Goal: Check status: Check status

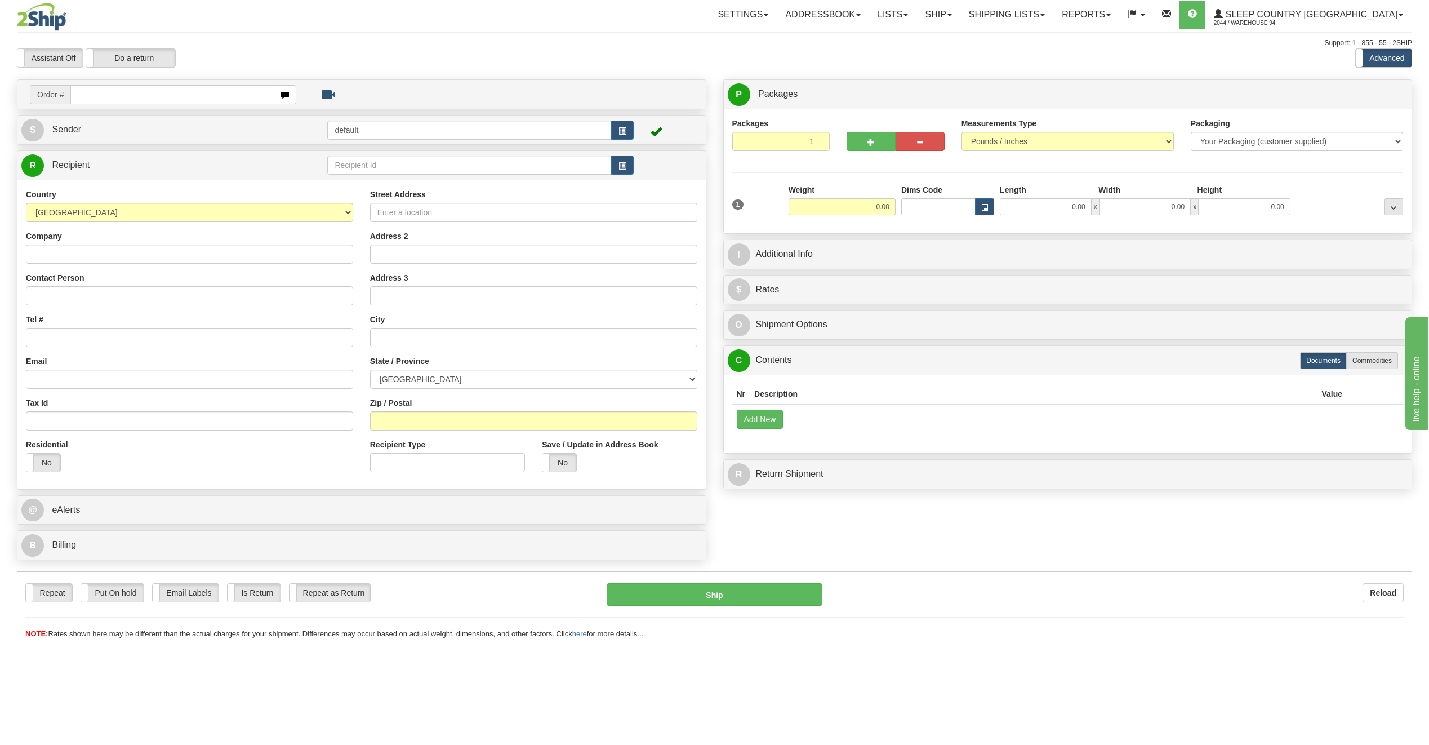
click at [90, 96] on input "text" at bounding box center [172, 94] width 204 height 19
type input "0522011000753"
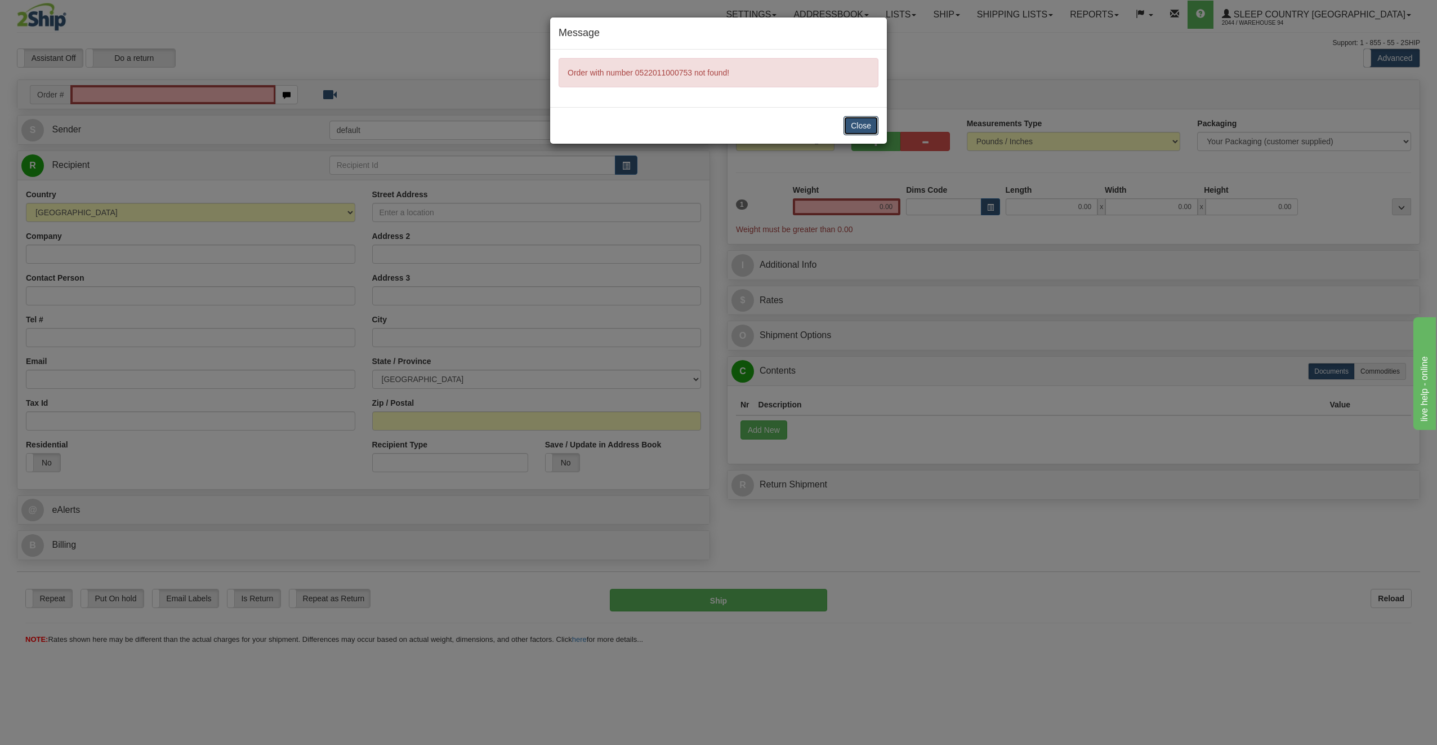
click at [869, 117] on button "Close" at bounding box center [861, 125] width 35 height 19
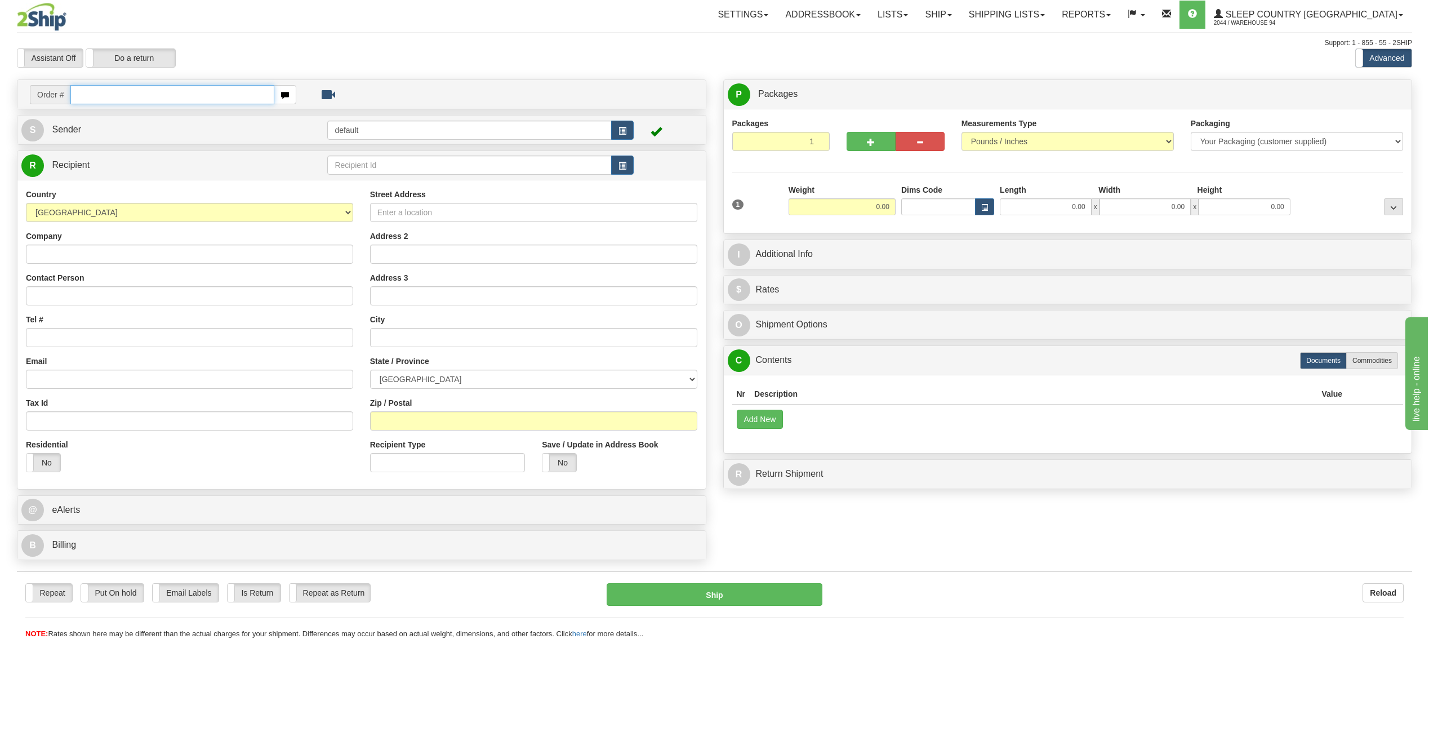
click at [135, 88] on input "text" at bounding box center [172, 94] width 204 height 19
paste input "0522011000753"
type input "0522011000753"
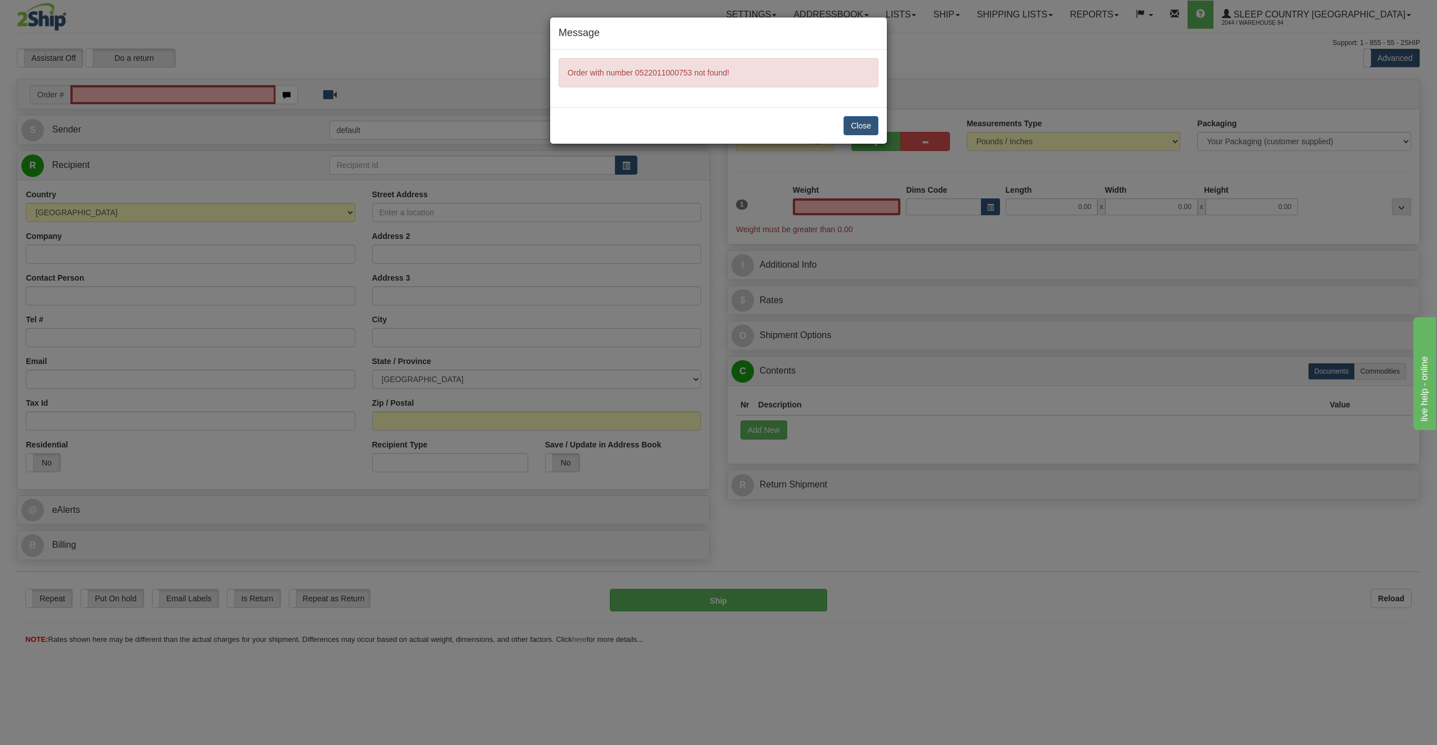
type input "0.00"
drag, startPoint x: 872, startPoint y: 117, endPoint x: 858, endPoint y: 117, distance: 13.5
click at [869, 116] on button "Close" at bounding box center [861, 125] width 35 height 19
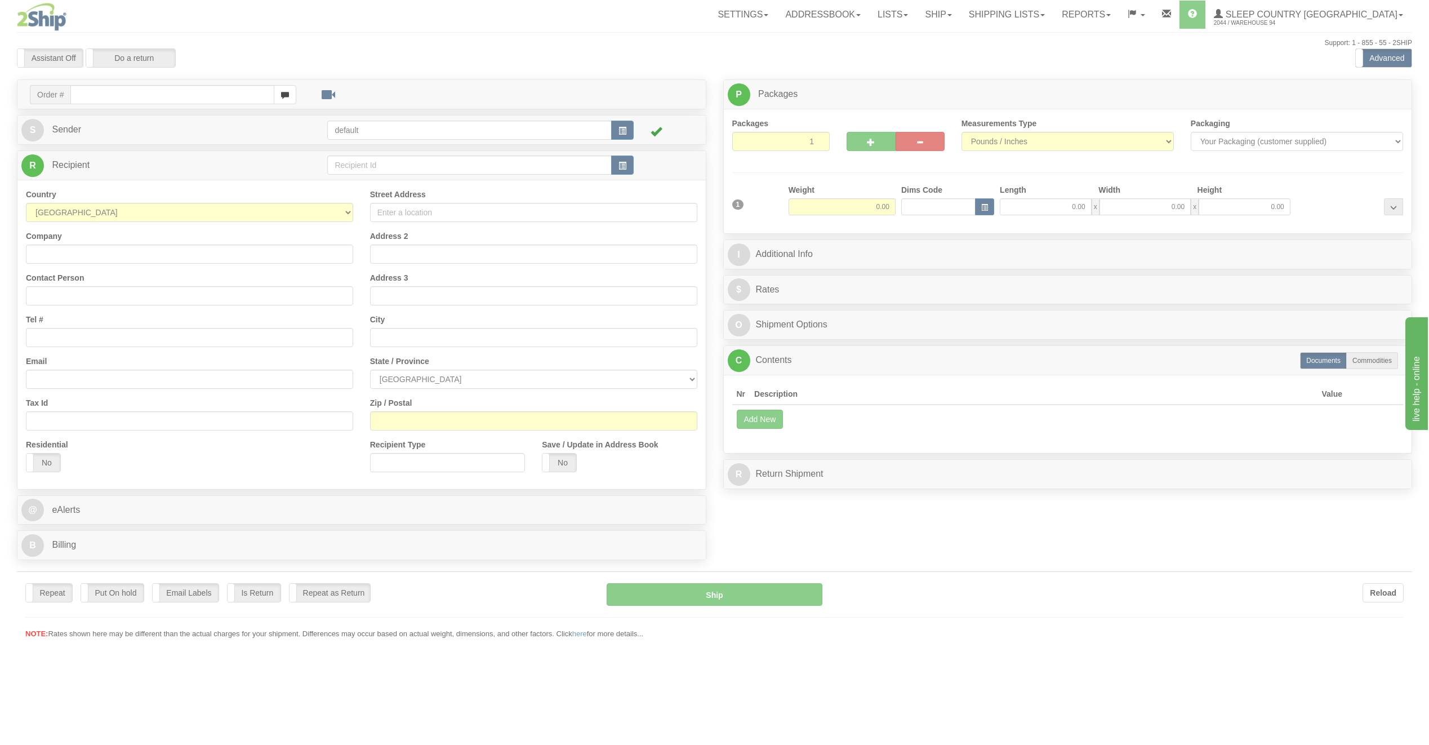
drag, startPoint x: 96, startPoint y: 91, endPoint x: 88, endPoint y: 93, distance: 7.7
click at [91, 91] on div at bounding box center [714, 372] width 1429 height 745
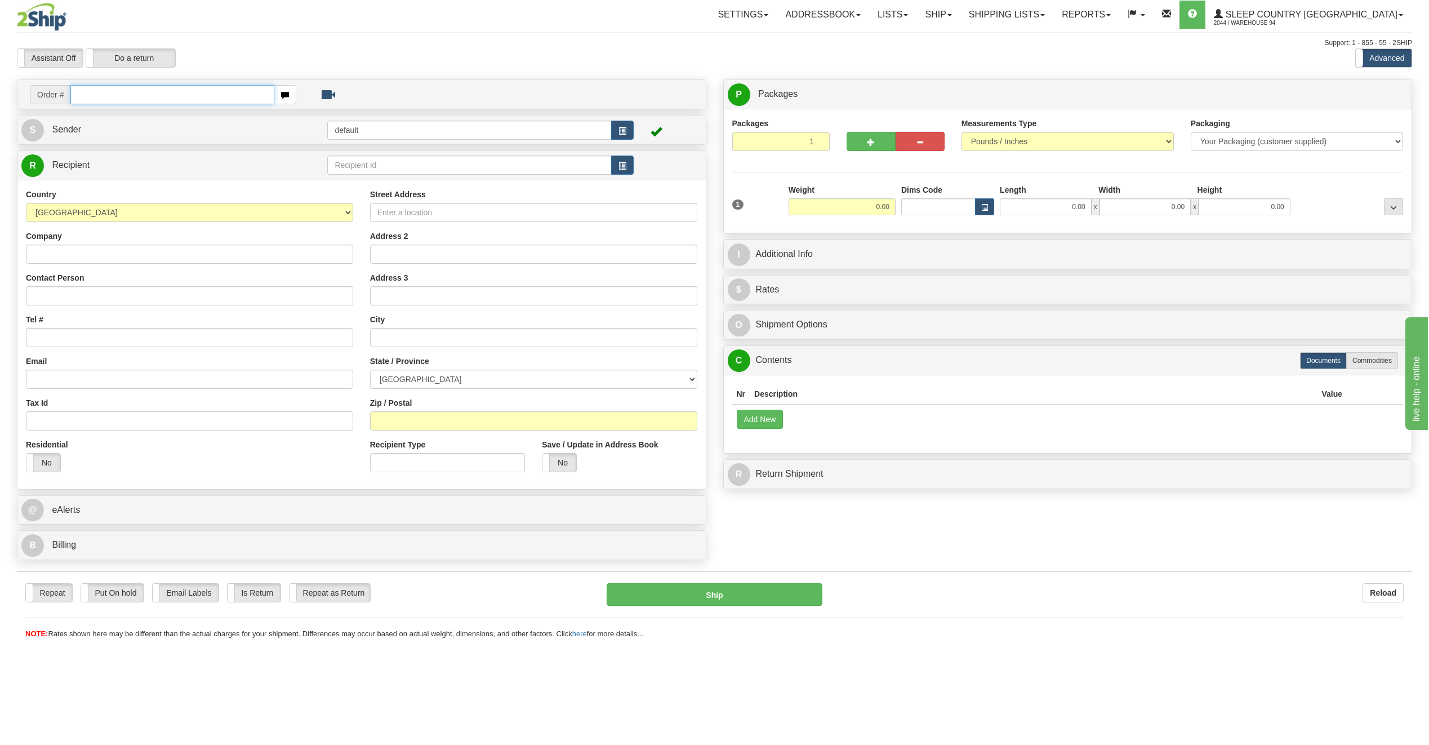
click at [87, 95] on input "text" at bounding box center [172, 94] width 204 height 19
paste input "0522011000753"
type input "0522011000753"
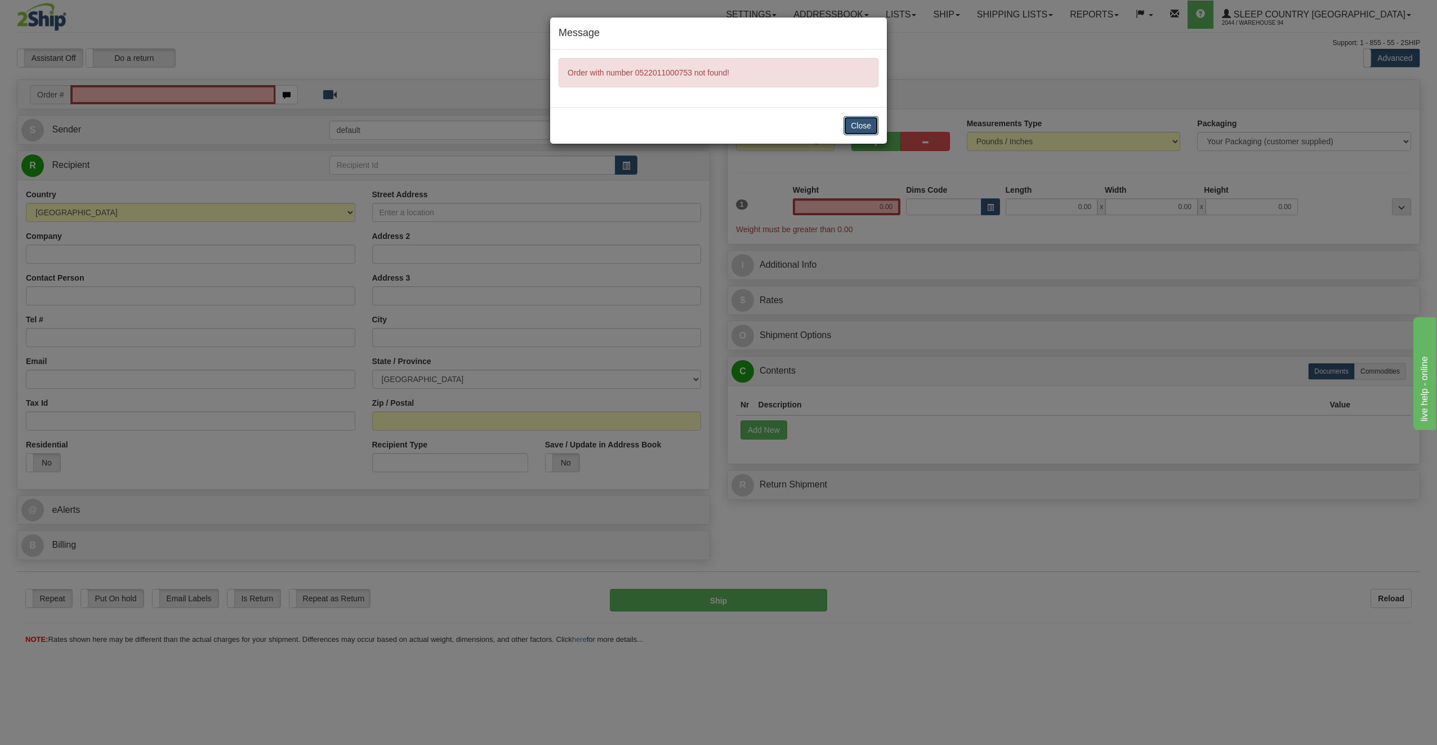
click at [856, 118] on button "Close" at bounding box center [861, 125] width 35 height 19
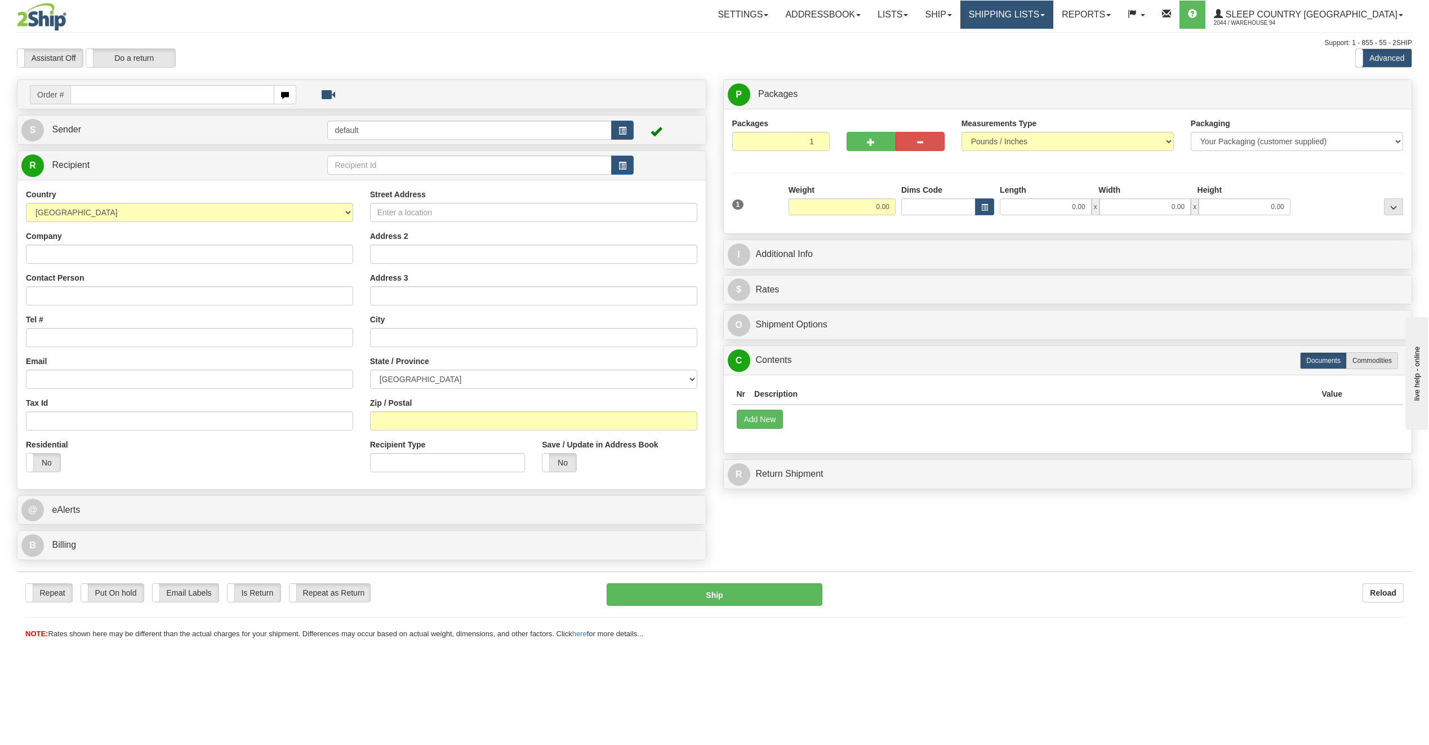
click at [1053, 20] on link "Shipping lists" at bounding box center [1006, 15] width 93 height 28
click at [1041, 54] on span "Search Shipment History" at bounding box center [997, 54] width 87 height 9
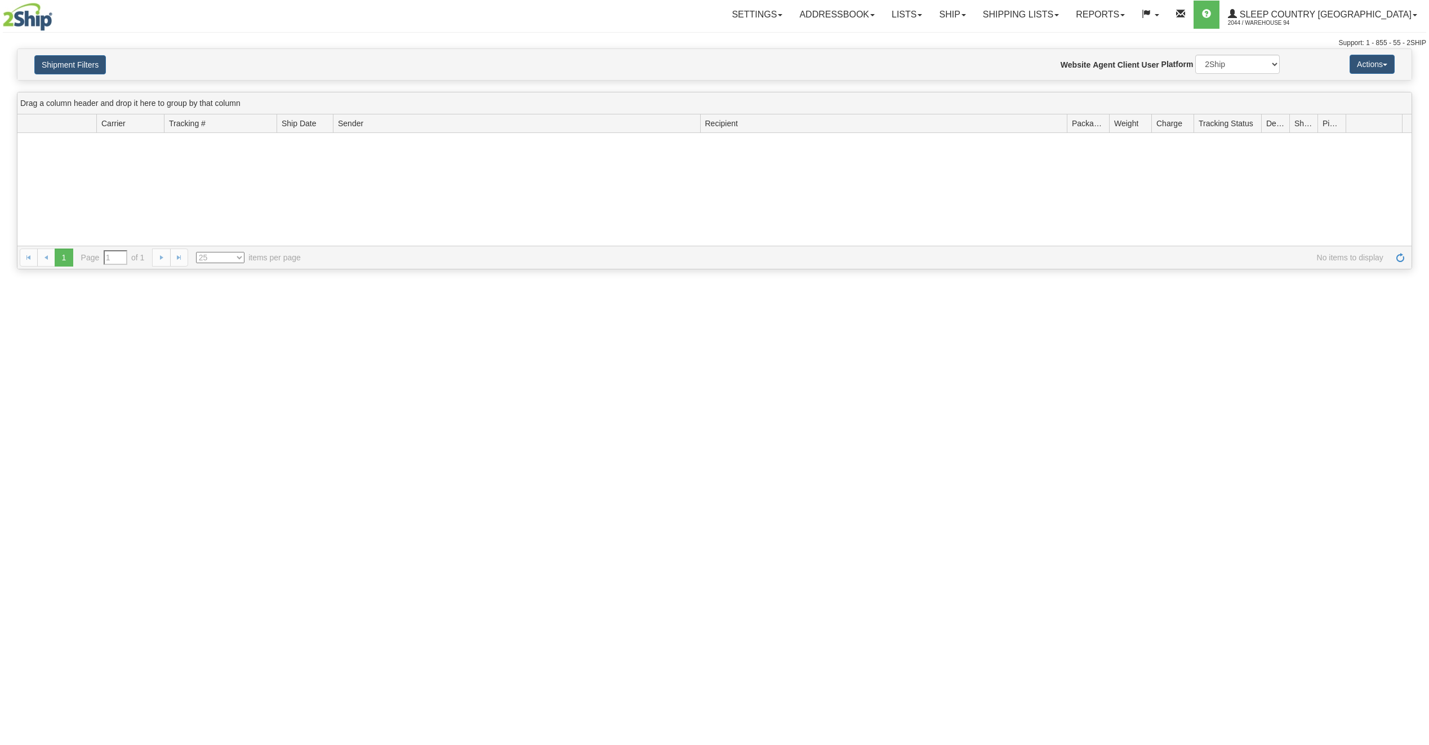
type input "From [DATE] To [DATE]"
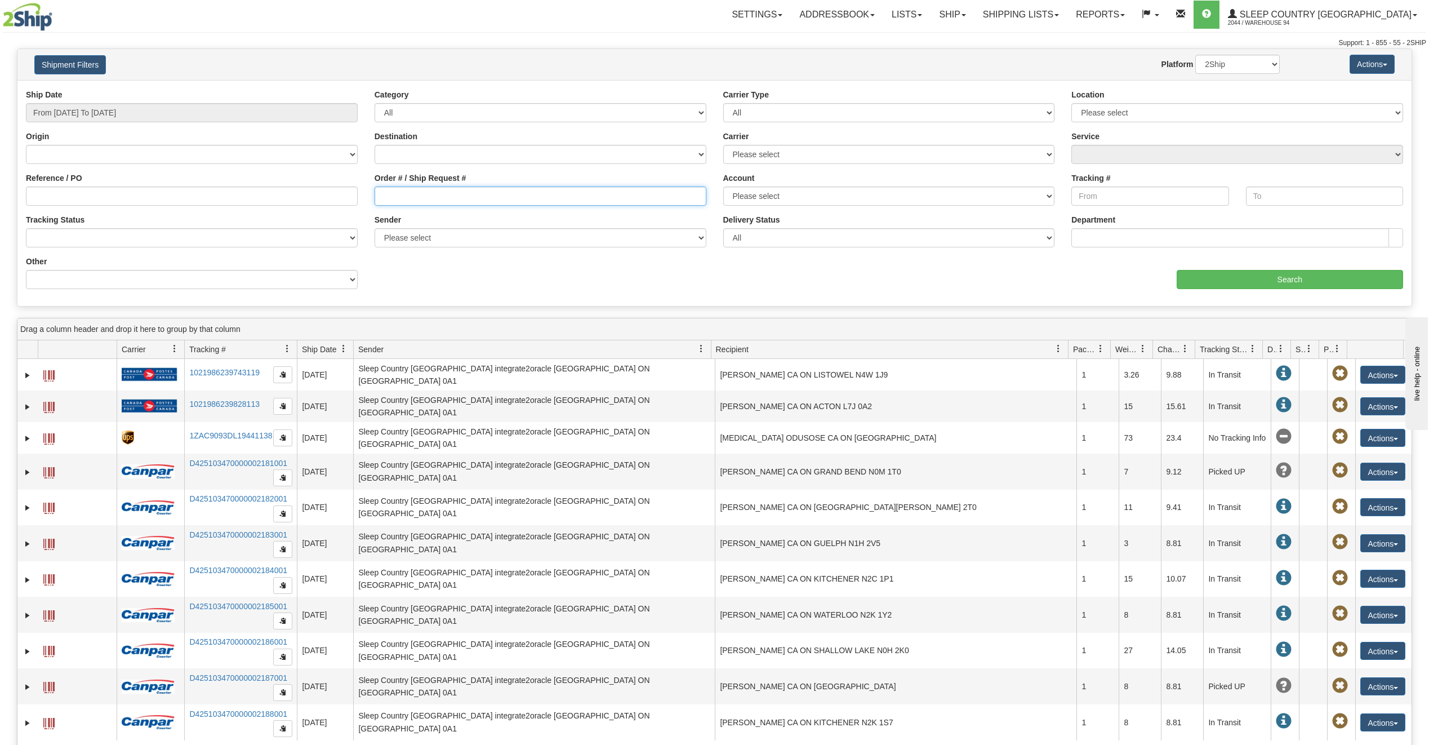
click at [405, 199] on input "Order # / Ship Request #" at bounding box center [541, 195] width 332 height 19
paste input "0522011000753"
type input "0522011000753"
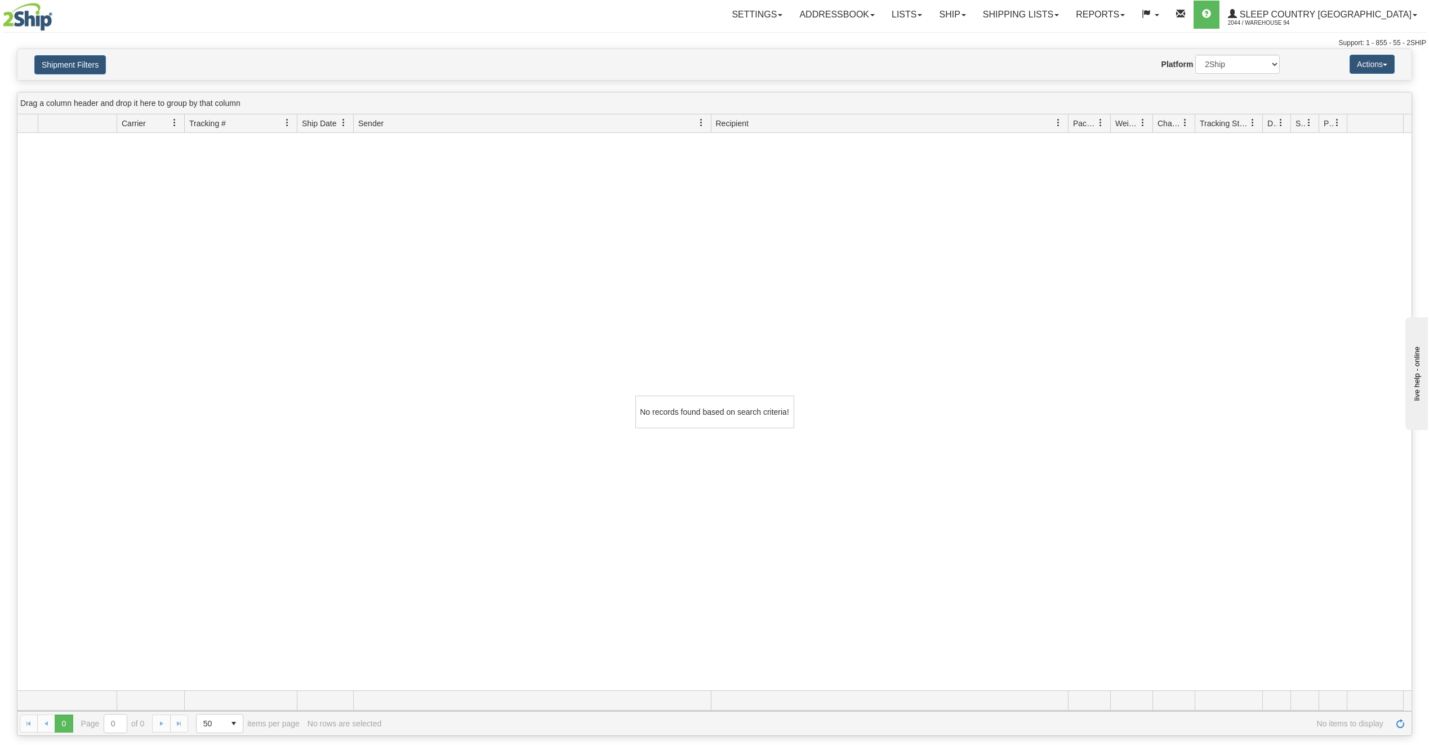
click at [78, 75] on div "Shipment Filters Website Agent Nothing selected Client User Platform 2Ship Impo…" at bounding box center [714, 64] width 1394 height 31
click at [78, 55] on button "Shipment Filters" at bounding box center [70, 64] width 72 height 19
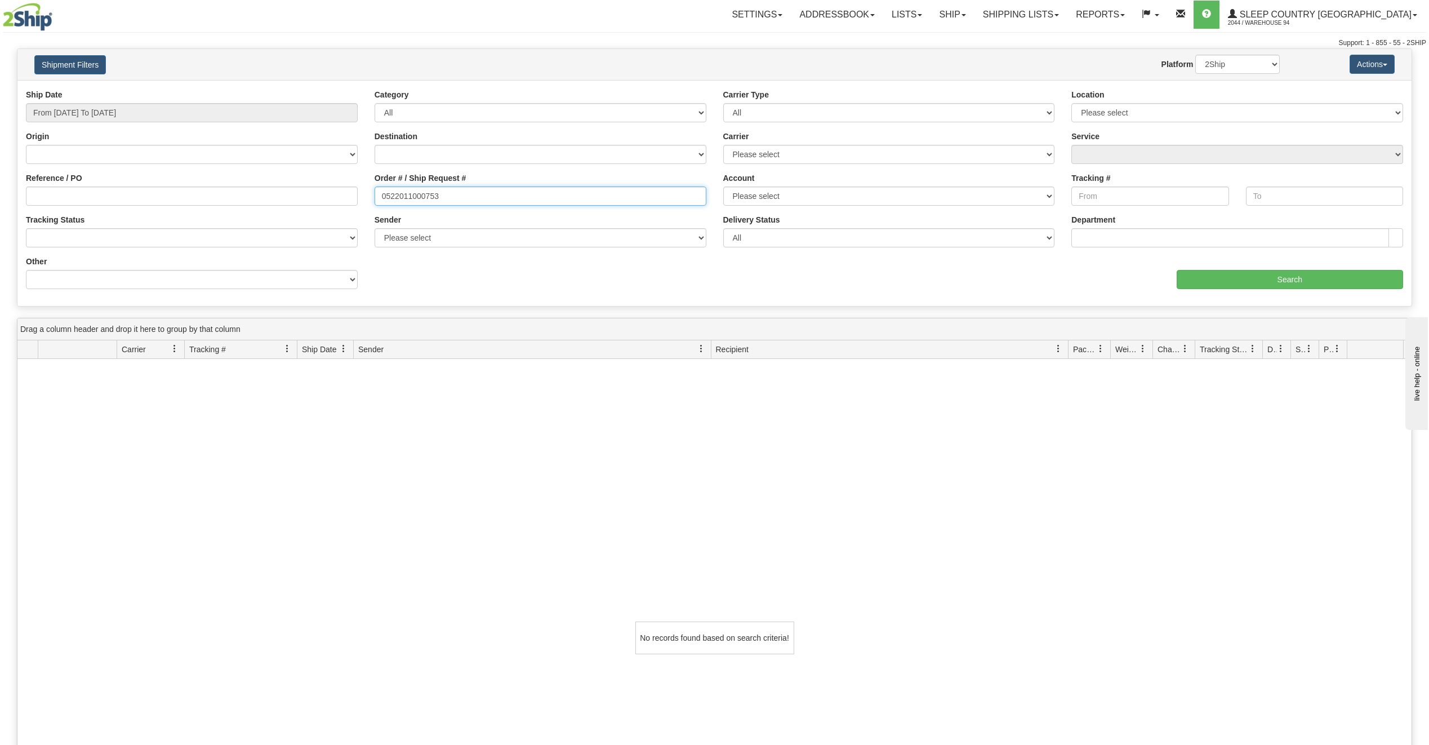
drag, startPoint x: 451, startPoint y: 200, endPoint x: 315, endPoint y: 202, distance: 135.8
click at [315, 89] on div "Reference / PO Order # / Ship Request # 0522011000753 Account Please select Pur…" at bounding box center [714, 89] width 1394 height 0
click at [109, 205] on input "Reference / PO" at bounding box center [192, 195] width 332 height 19
paste input "0522011000753"
type input "0522011000753"
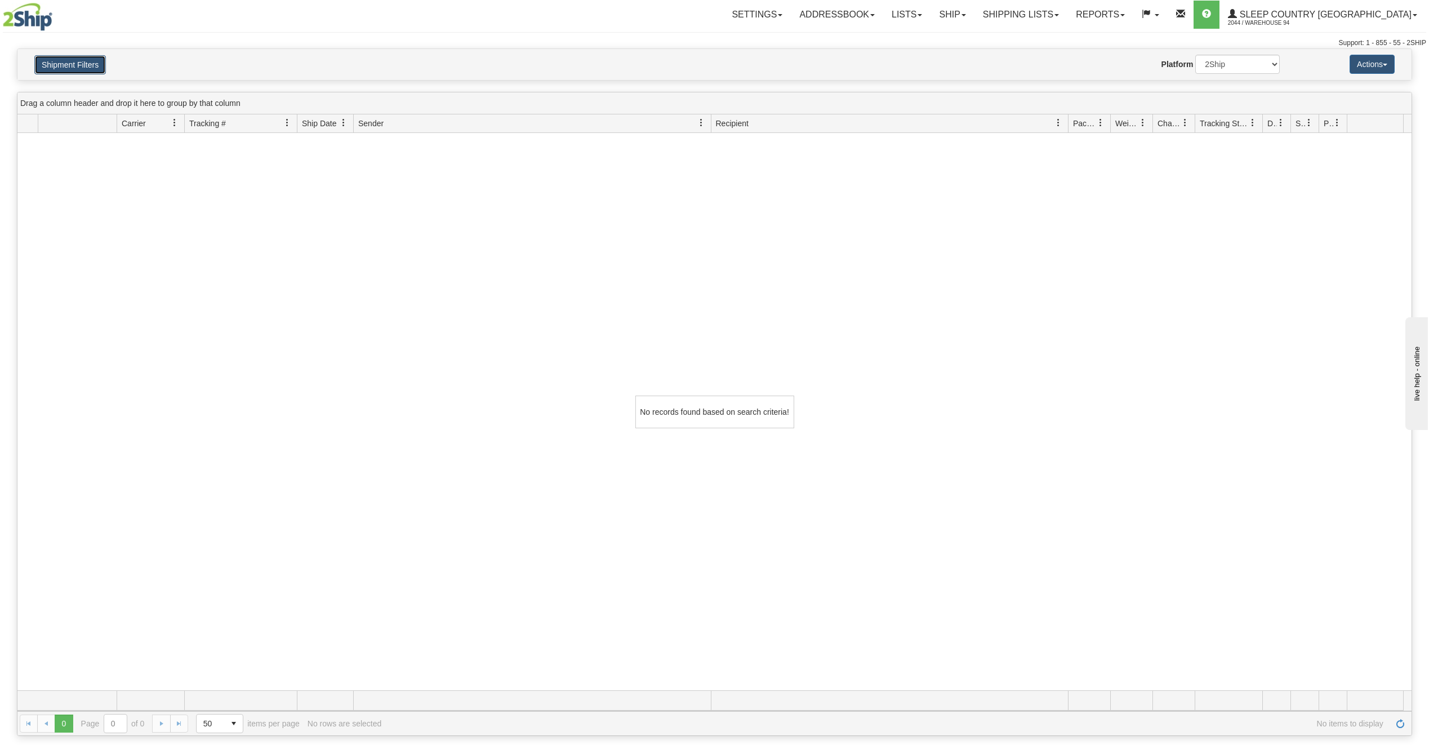
click at [83, 59] on button "Shipment Filters" at bounding box center [70, 64] width 72 height 19
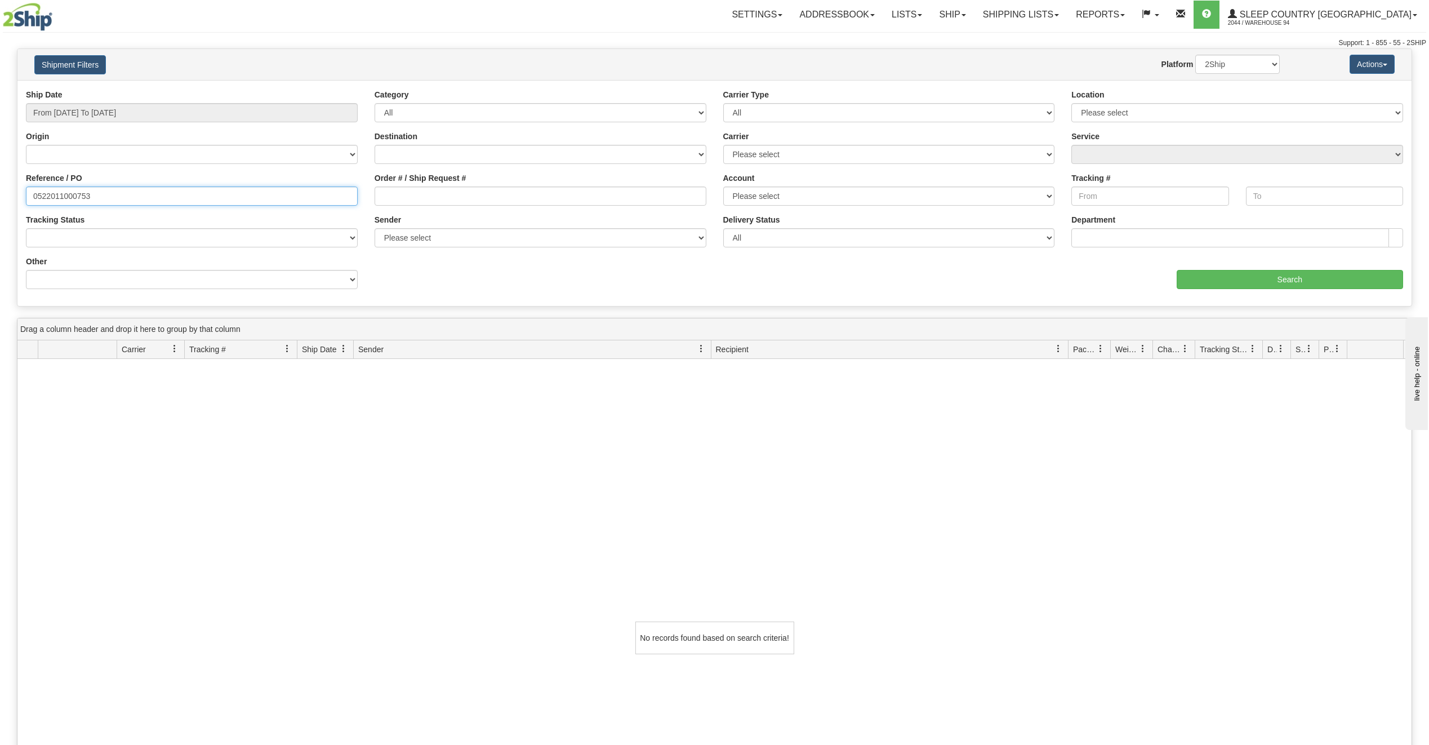
drag, startPoint x: 101, startPoint y: 198, endPoint x: 16, endPoint y: 201, distance: 85.1
click at [16, 201] on div "Please wait... × Confirm Delete Delete Cancel × Confirm Delete Yes No Cancel × …" at bounding box center [714, 504] width 1429 height 913
click at [1067, 14] on link "Shipping lists" at bounding box center [1020, 15] width 93 height 28
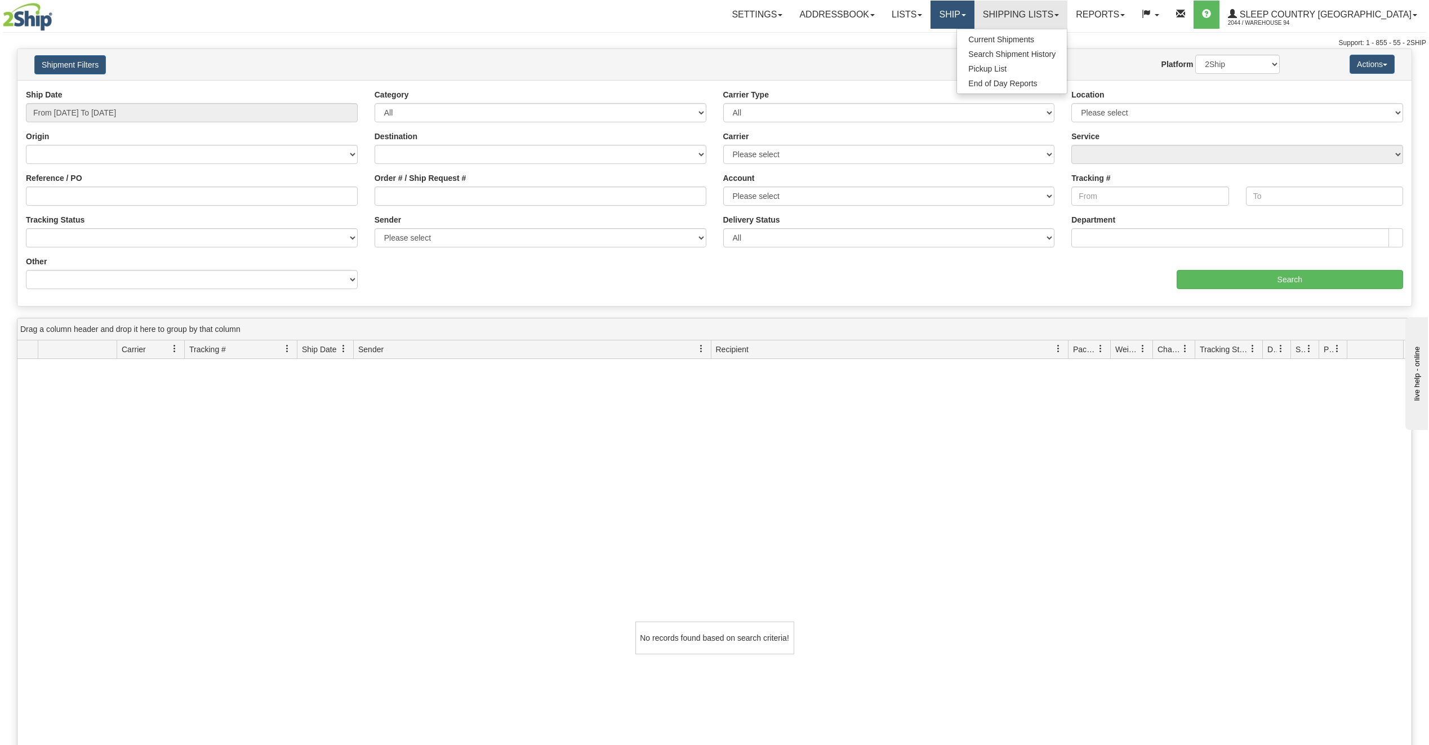
click at [974, 13] on link "Ship" at bounding box center [951, 15] width 43 height 28
click at [1053, 20] on link "Shipping lists" at bounding box center [1020, 15] width 93 height 28
click at [1056, 51] on span "Search Shipment History" at bounding box center [1011, 54] width 87 height 9
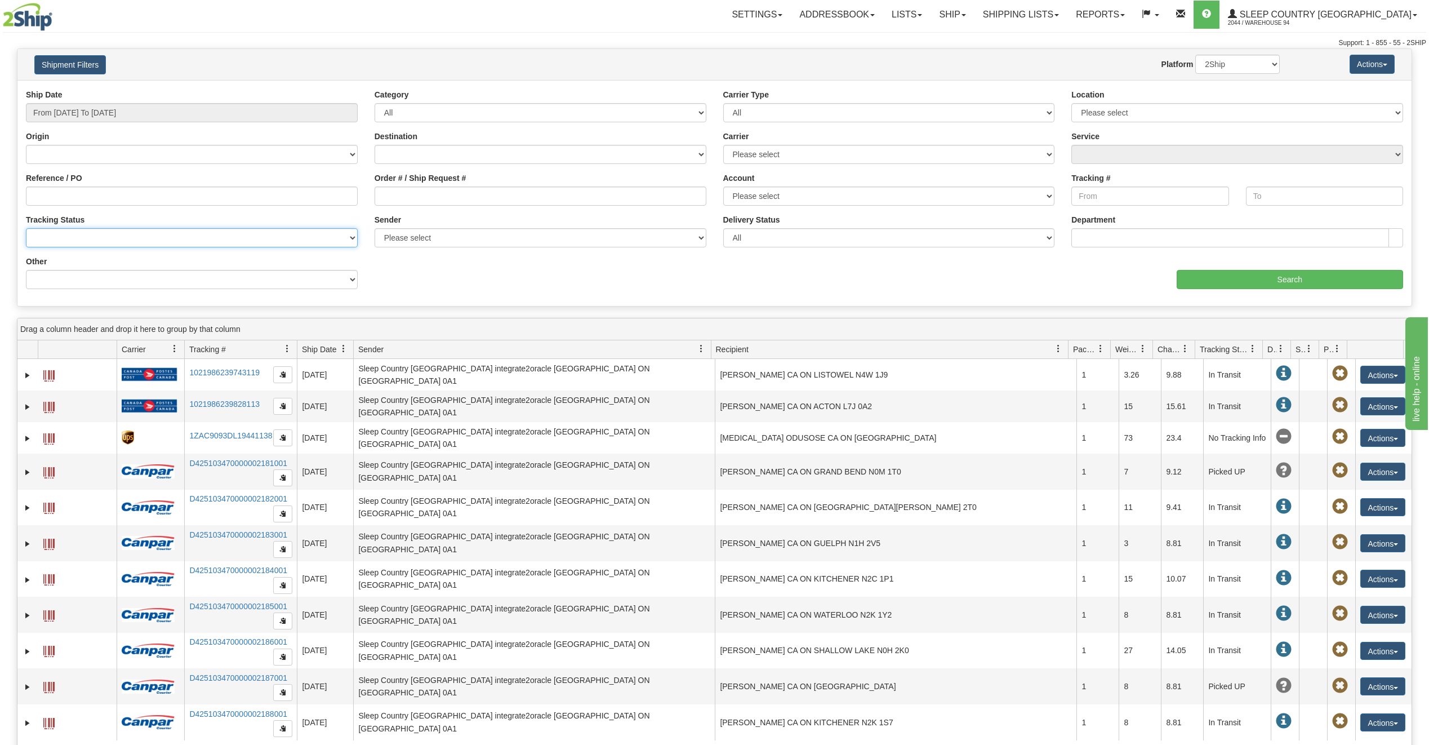
click at [61, 240] on select "No Tracking Info Delivered In Transit Out For Delivery Exception Partial Delive…" at bounding box center [192, 237] width 332 height 19
click at [447, 277] on div "Ship Date From [DATE] To [DATE] Category All Inbound Outbound Carrier Type All …" at bounding box center [714, 193] width 1394 height 208
click at [212, 117] on input "From [DATE] To [DATE]" at bounding box center [192, 112] width 332 height 19
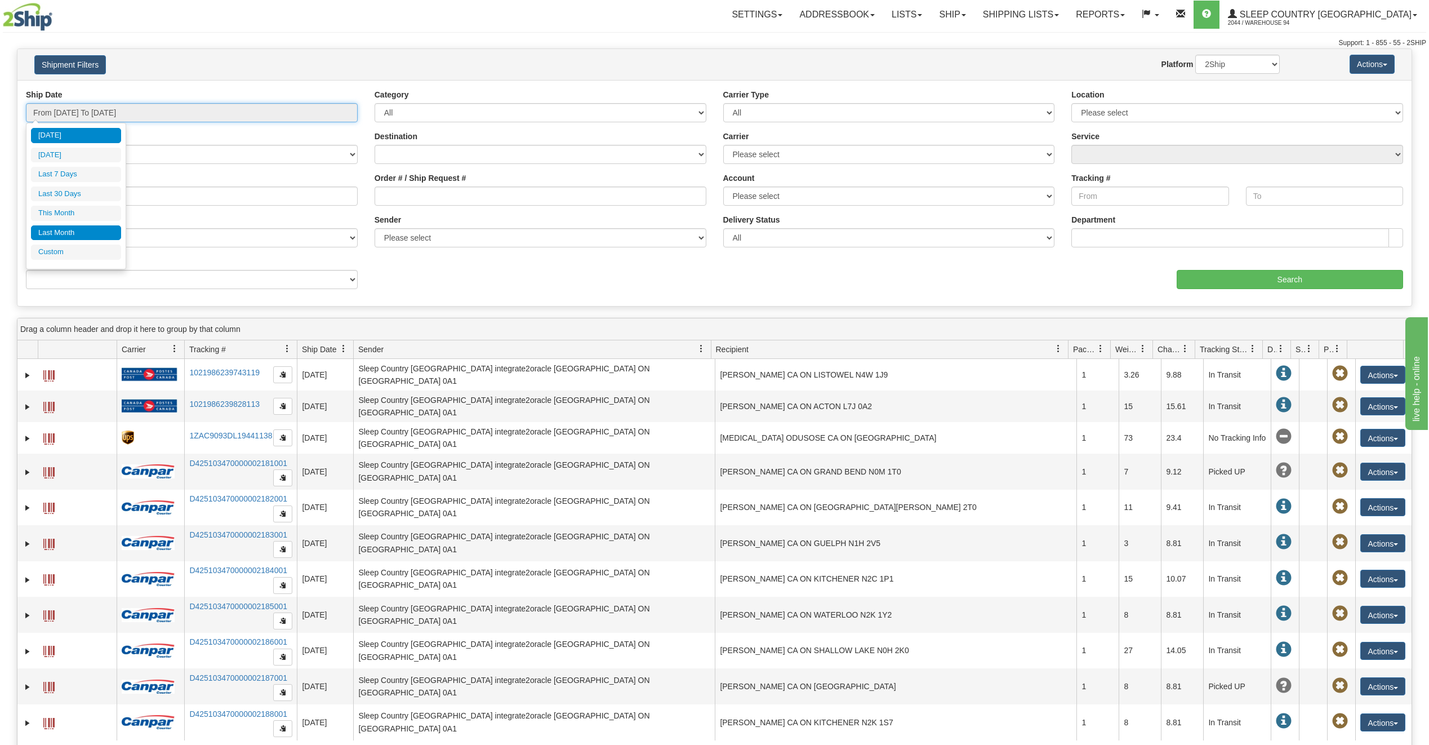
type input "[DATE]"
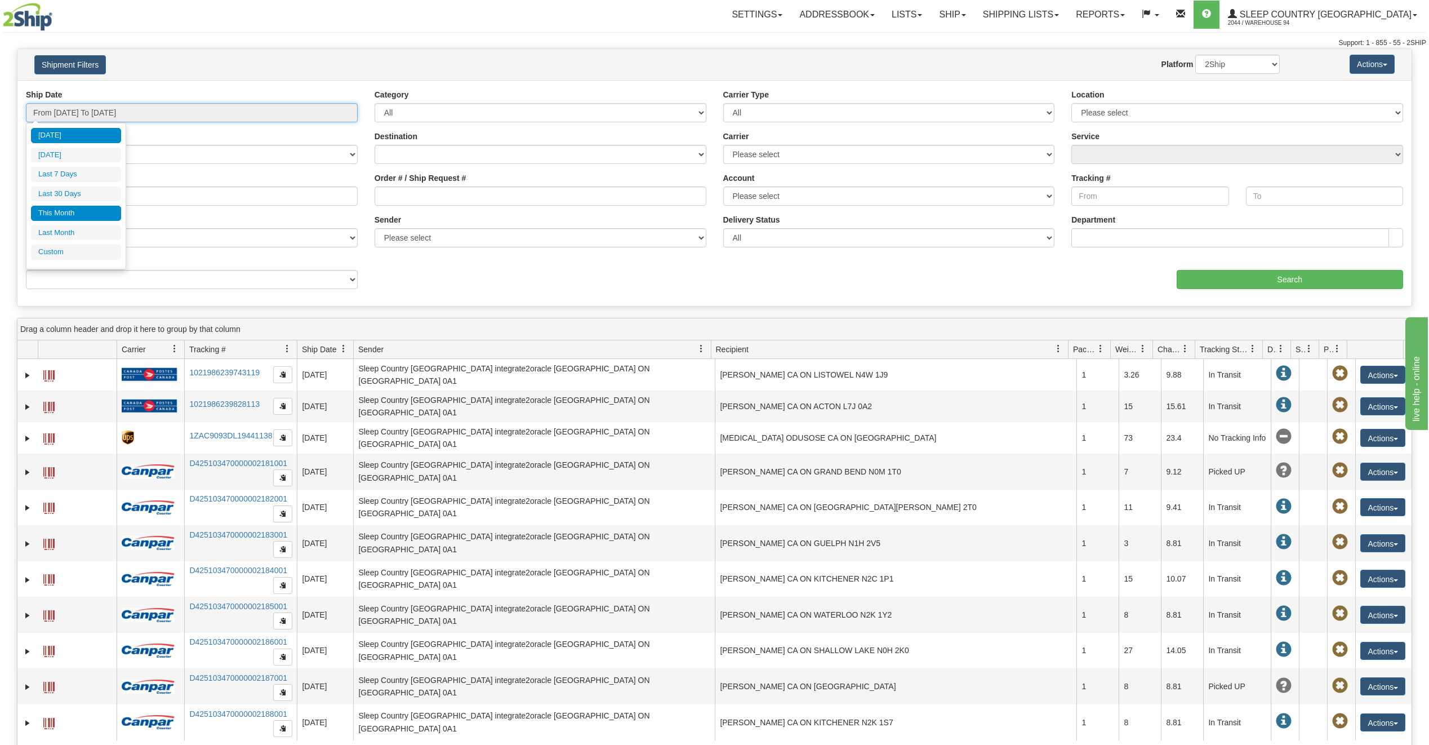
type input "[DATE]"
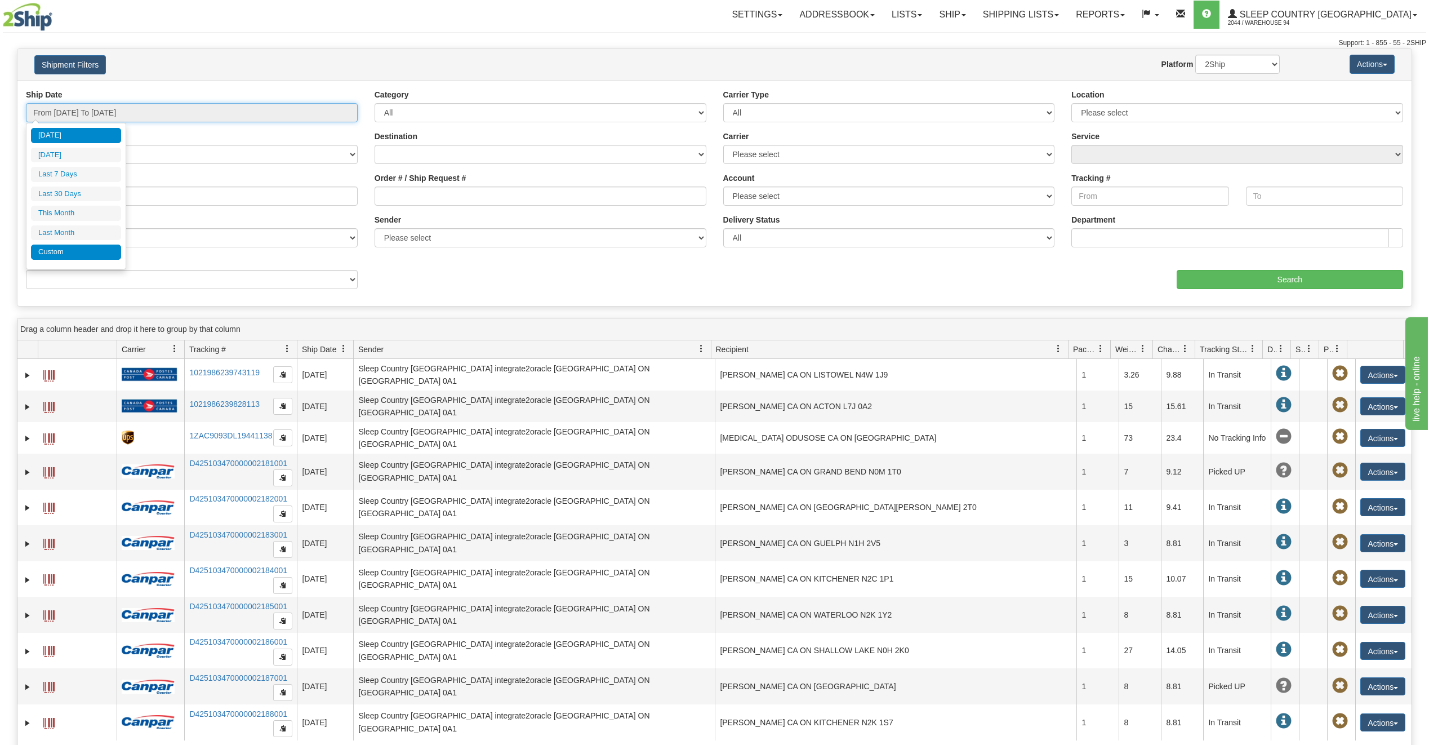
type input "[DATE]"
click at [77, 244] on li "Custom" at bounding box center [76, 251] width 90 height 15
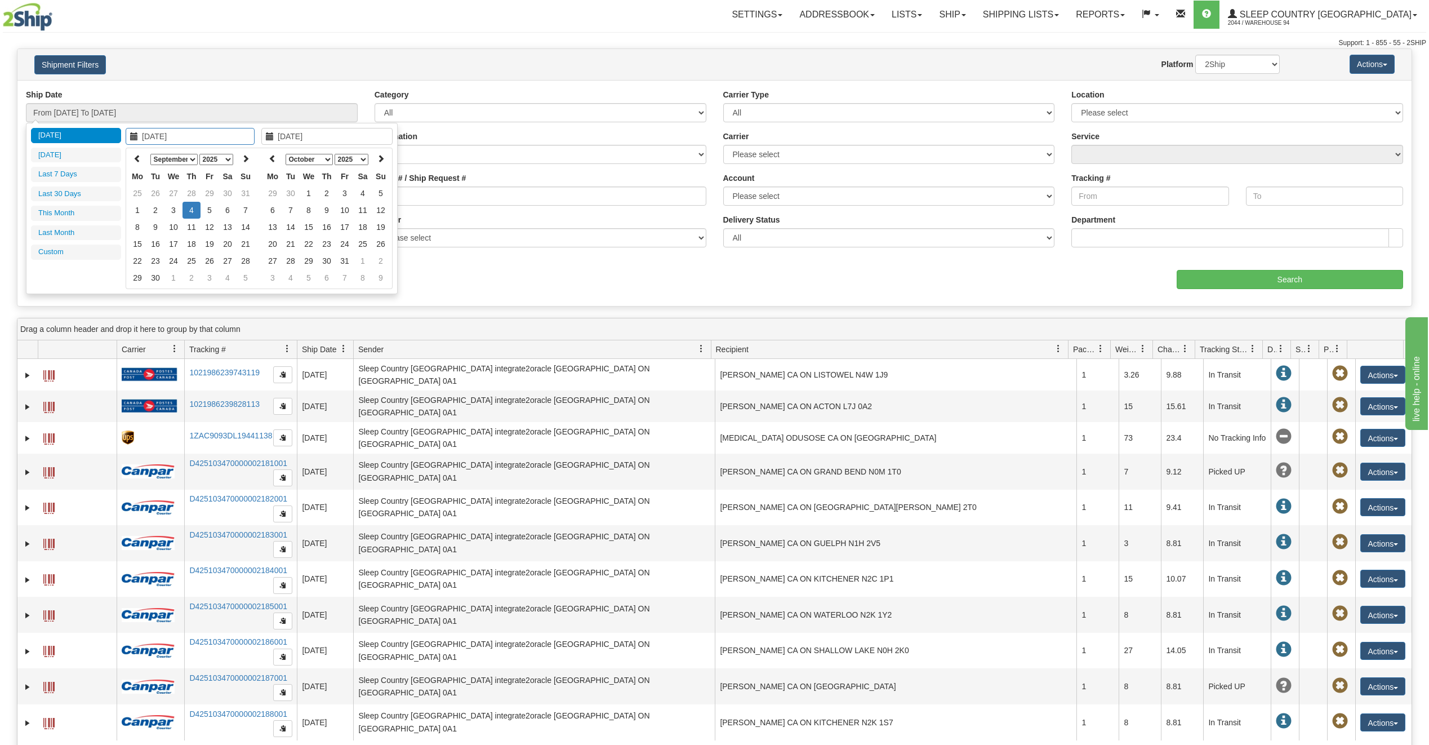
type input "[DATE]"
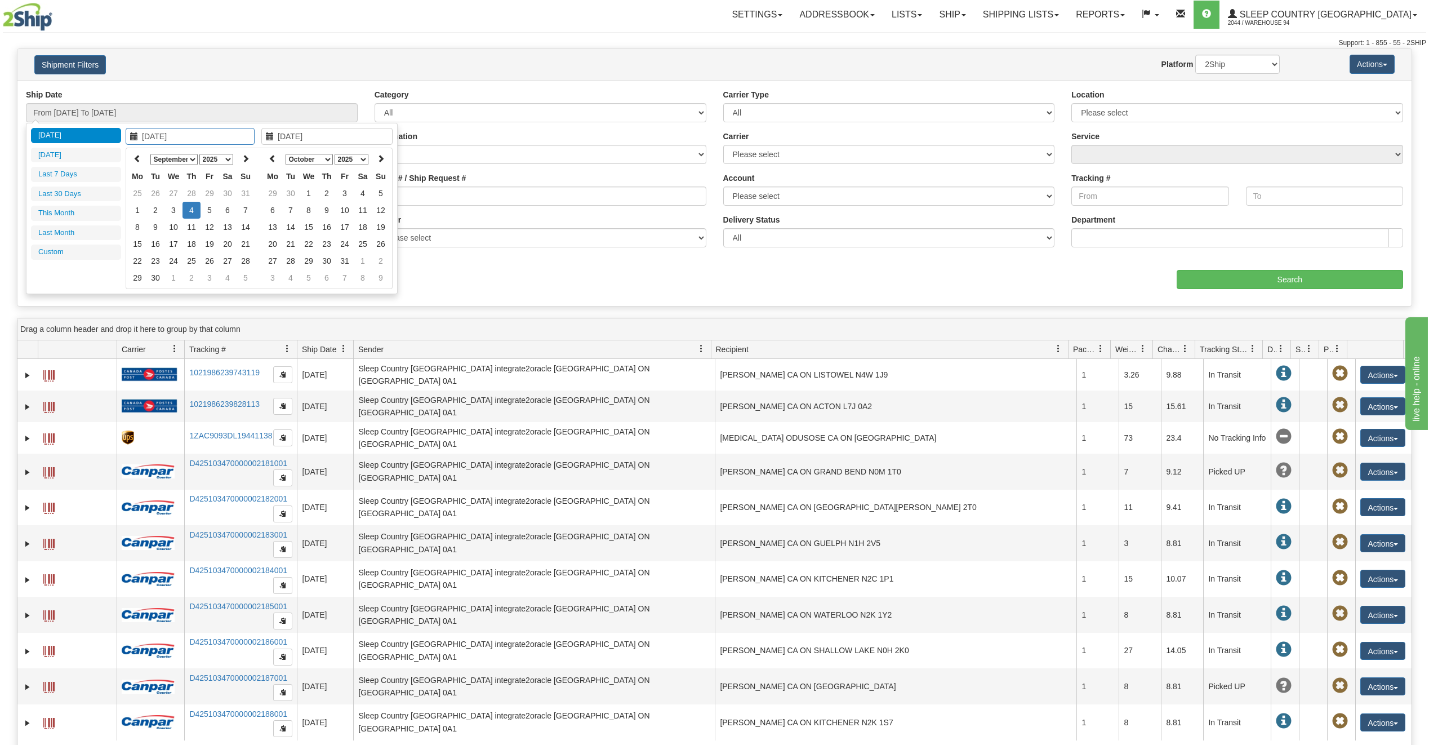
type input "[DATE]"
click at [138, 158] on icon at bounding box center [137, 158] width 8 height 8
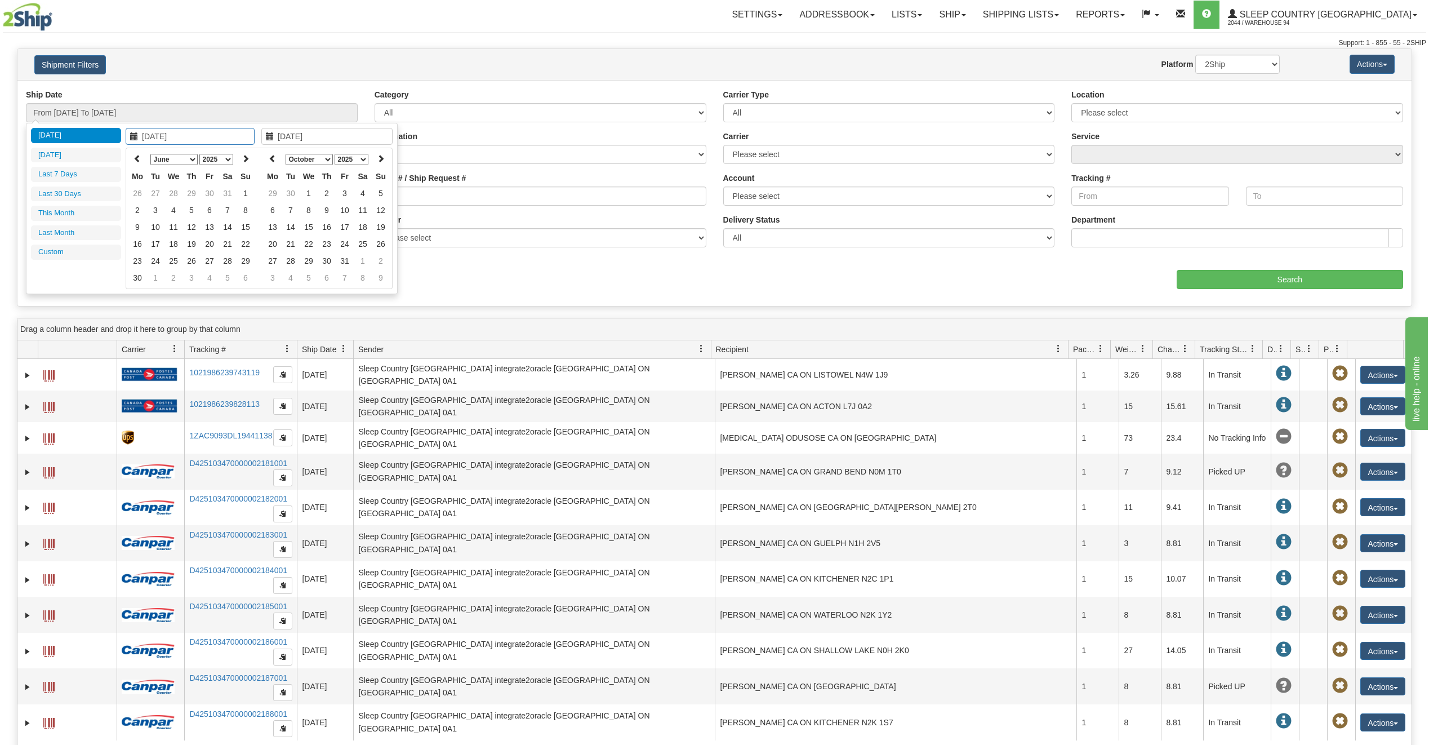
click at [138, 158] on icon at bounding box center [137, 158] width 8 height 8
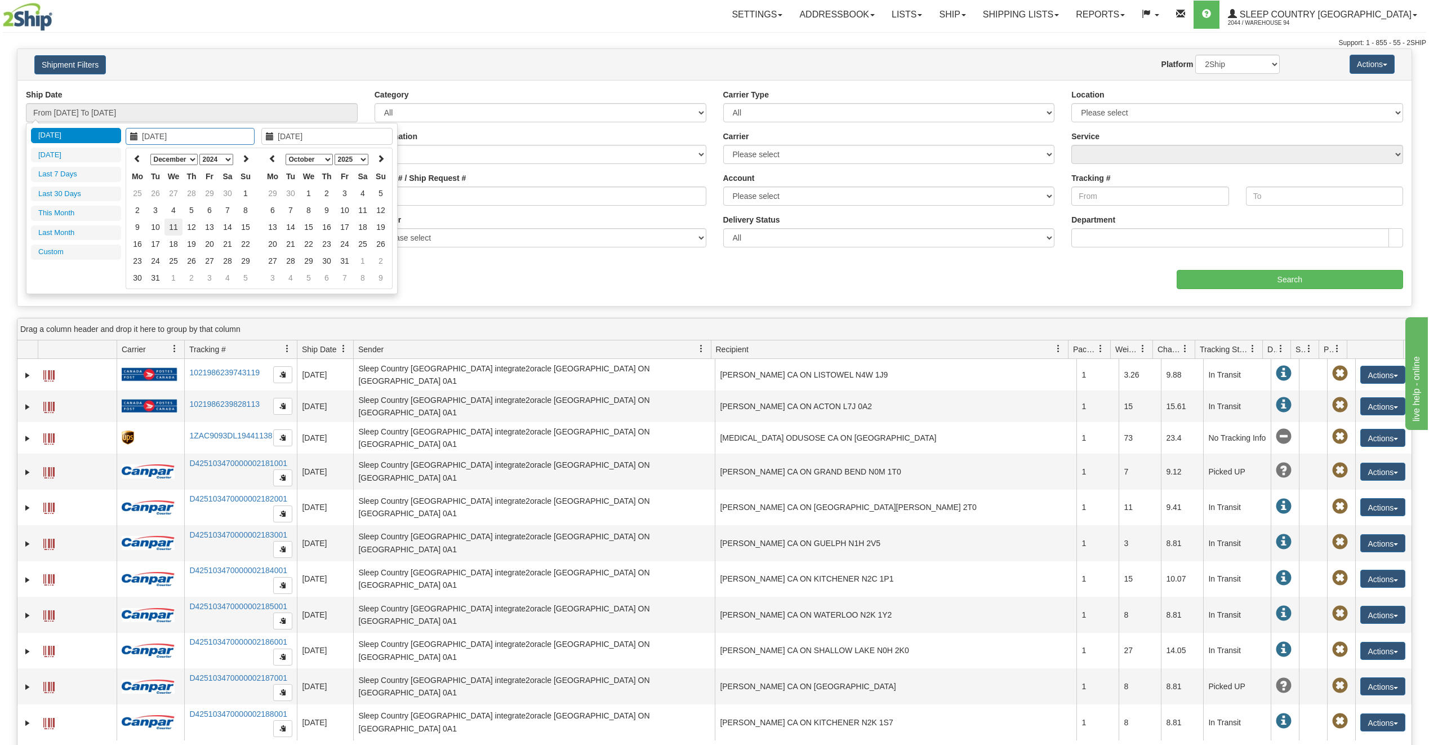
type input "[DATE]"
click at [164, 225] on td "11" at bounding box center [173, 227] width 18 height 17
type input "[DATE]"
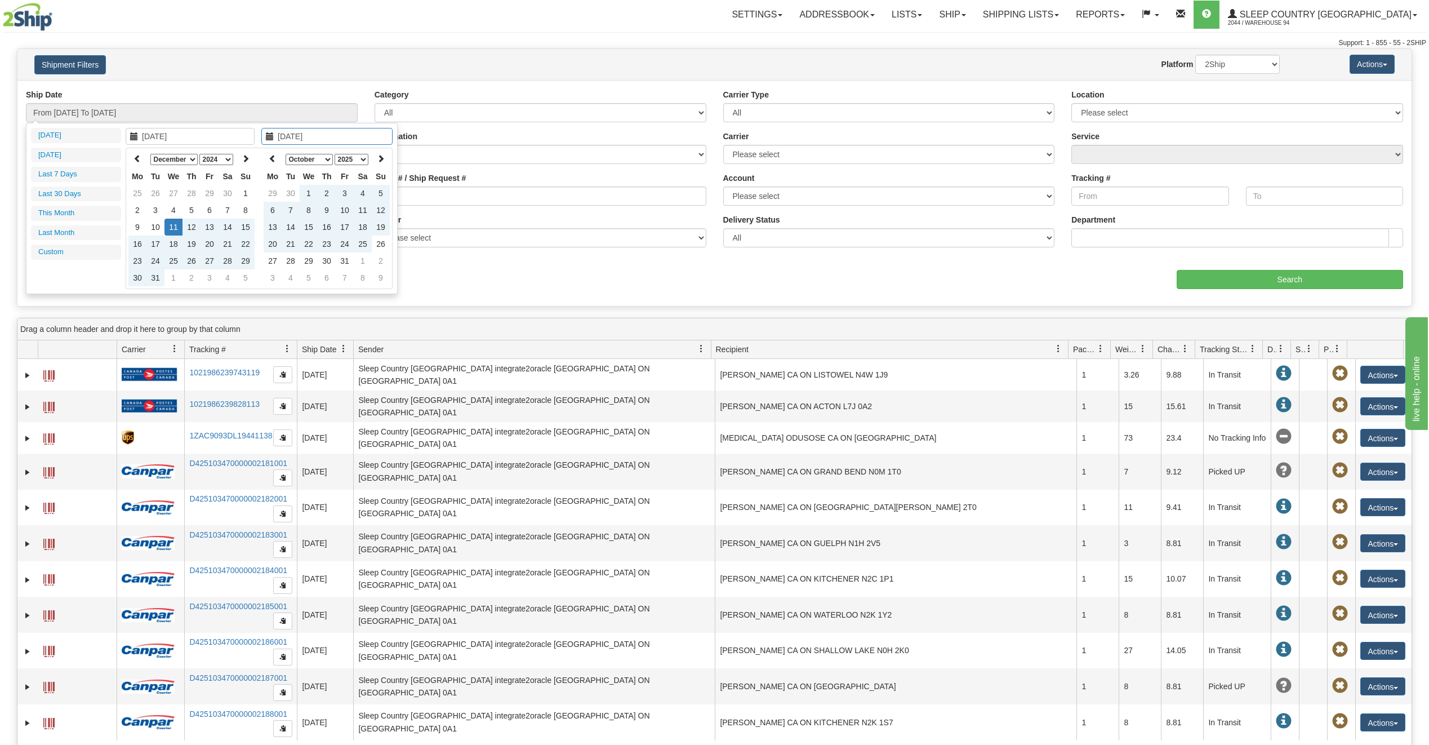
click at [564, 277] on div "Ship Date From [DATE] To [DATE] Category All Inbound Outbound Carrier Type All …" at bounding box center [714, 193] width 1394 height 208
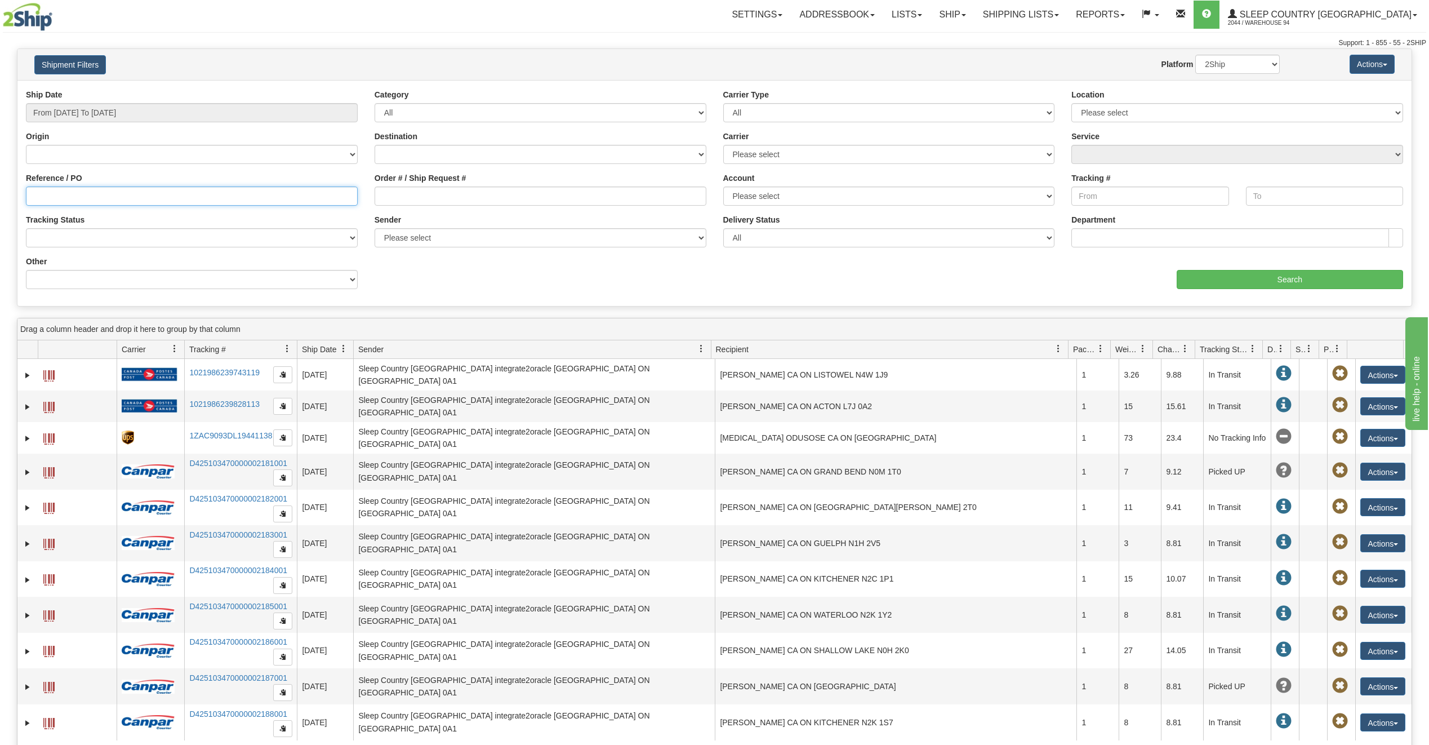
click at [78, 193] on input "Reference / PO" at bounding box center [192, 195] width 332 height 19
type input "[DATE]"
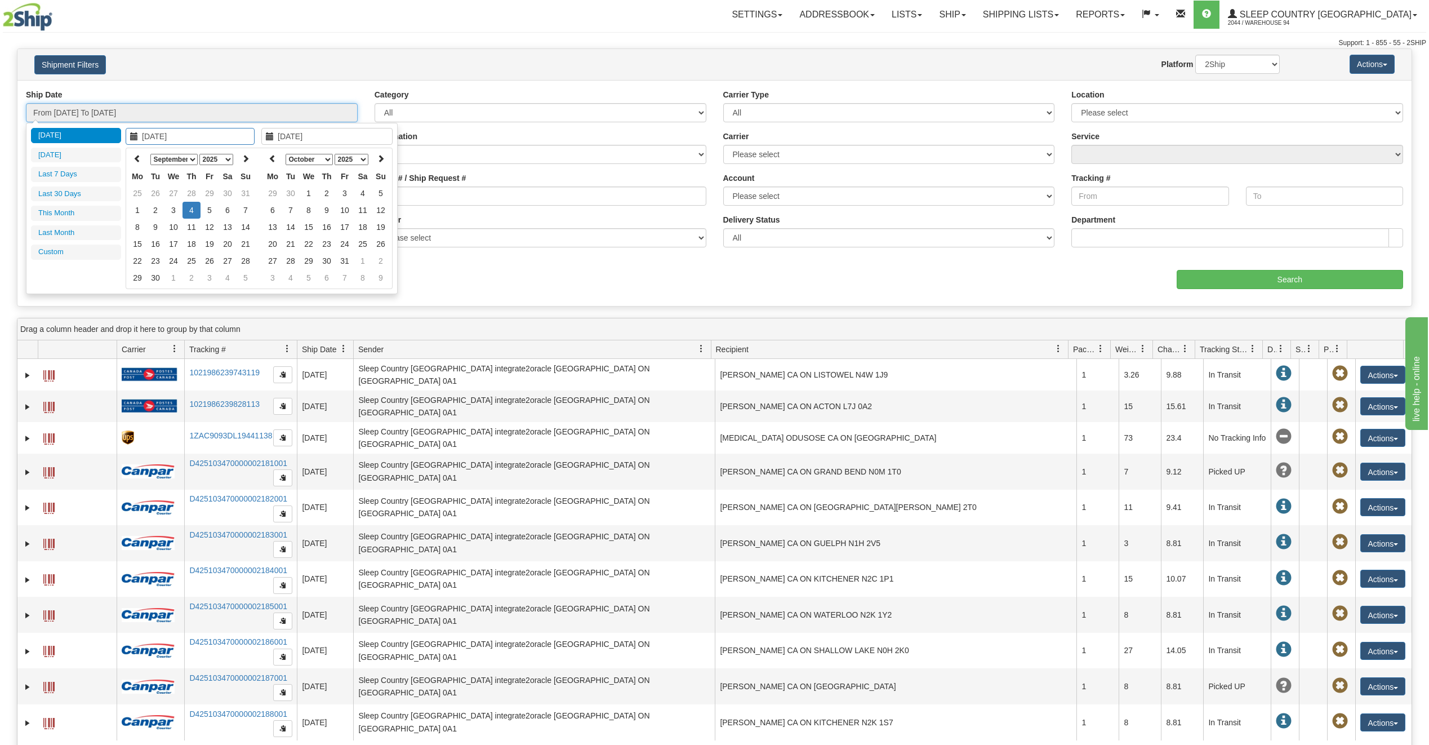
click at [80, 120] on input "From [DATE] To [DATE]" at bounding box center [192, 112] width 332 height 19
type input "[DATE]"
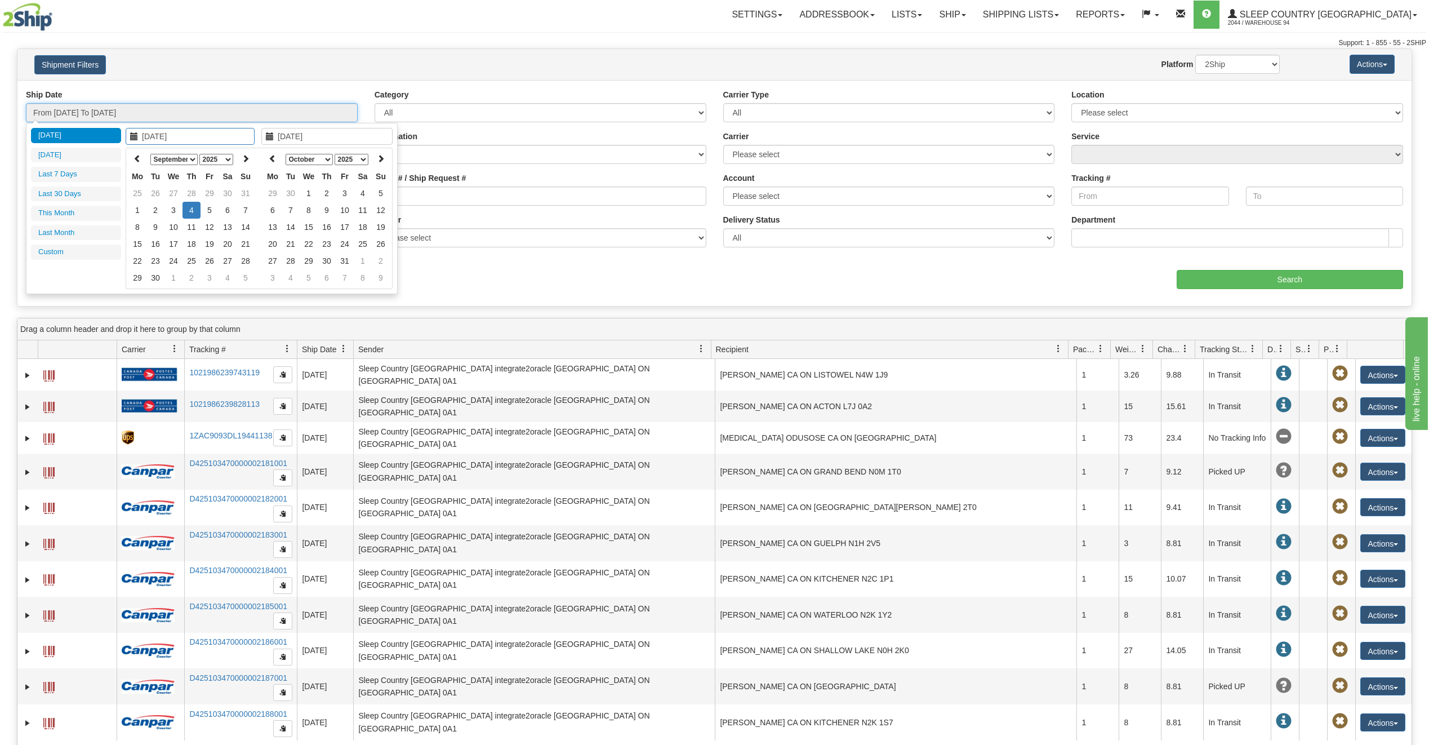
type input "[DATE]"
click at [244, 161] on icon at bounding box center [246, 158] width 8 height 8
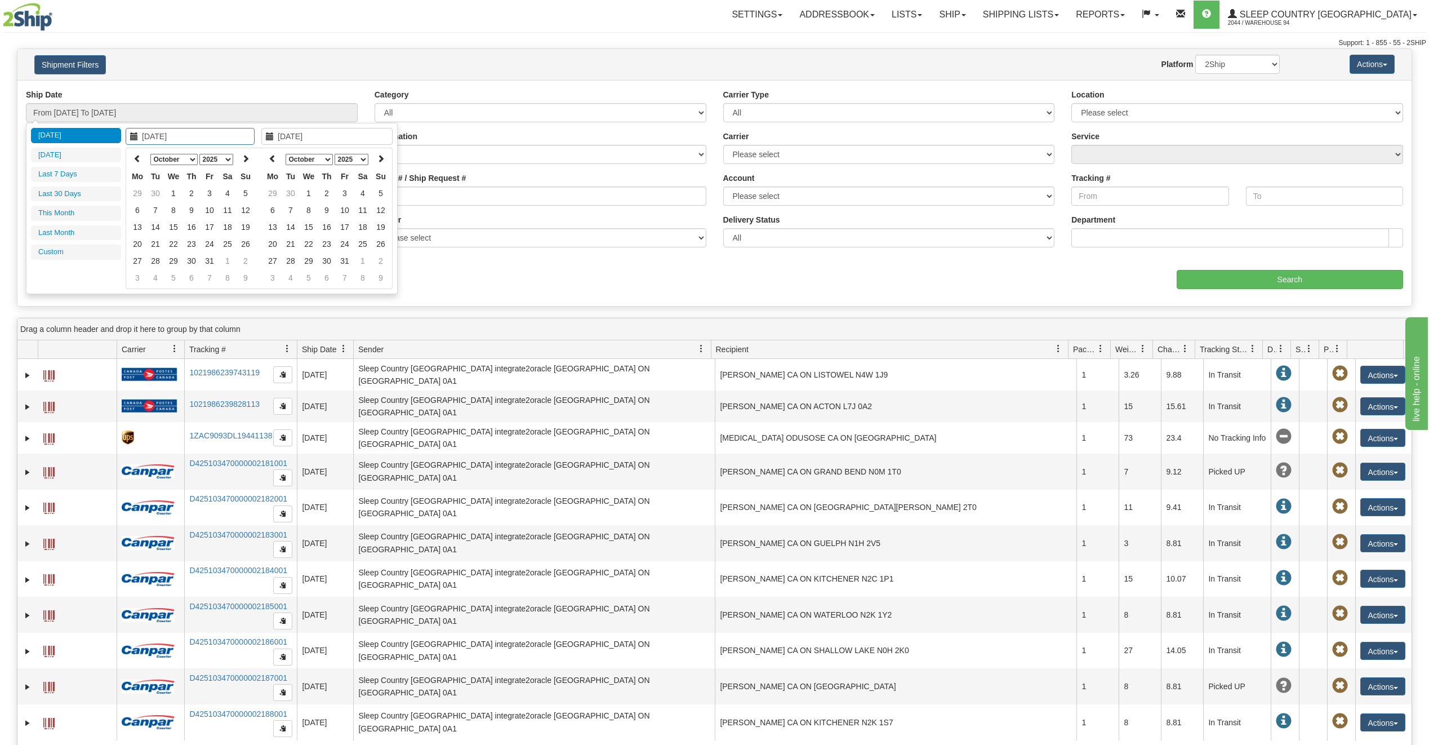
click at [244, 161] on icon at bounding box center [246, 158] width 8 height 8
click at [139, 158] on icon at bounding box center [137, 158] width 8 height 8
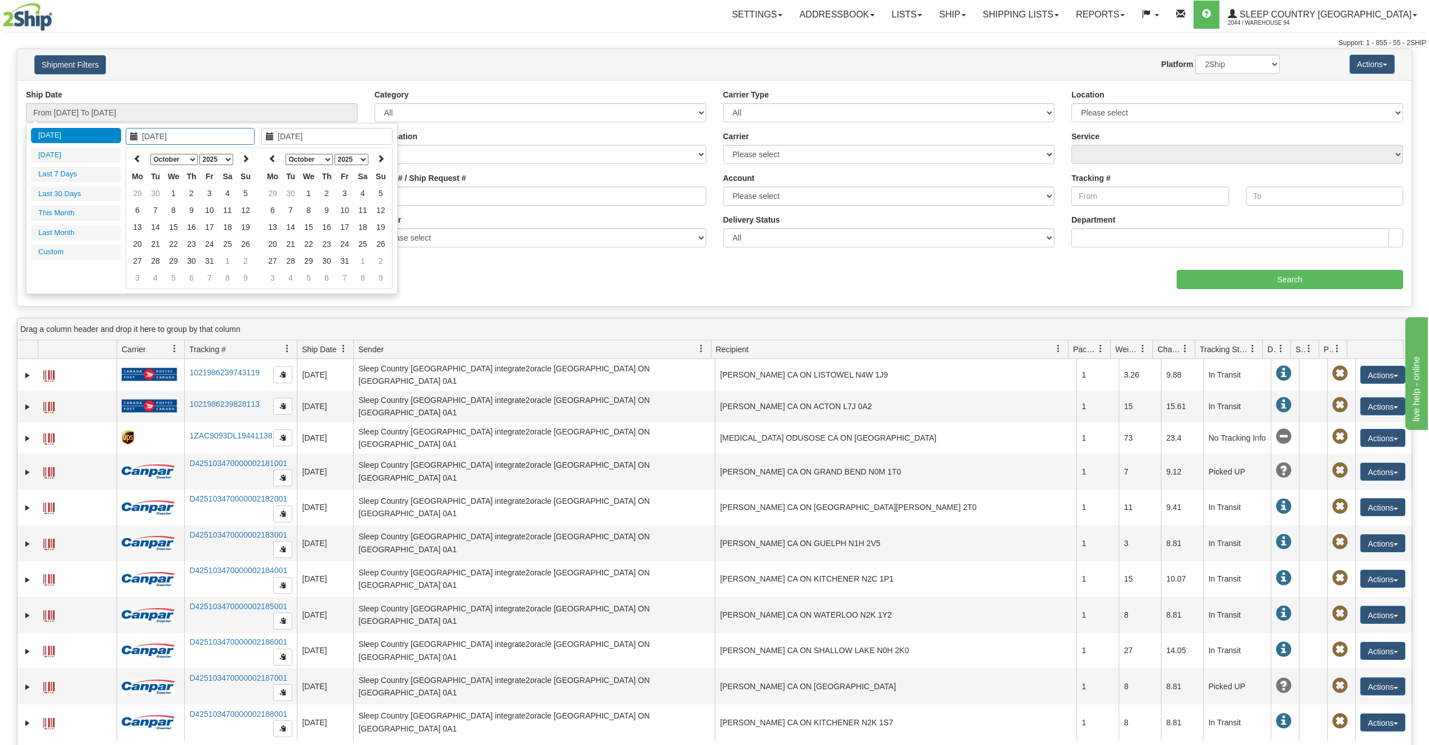
click at [139, 158] on icon at bounding box center [137, 158] width 8 height 8
type input "[DATE]"
click at [174, 244] on td "20" at bounding box center [173, 243] width 18 height 17
type input "[DATE]"
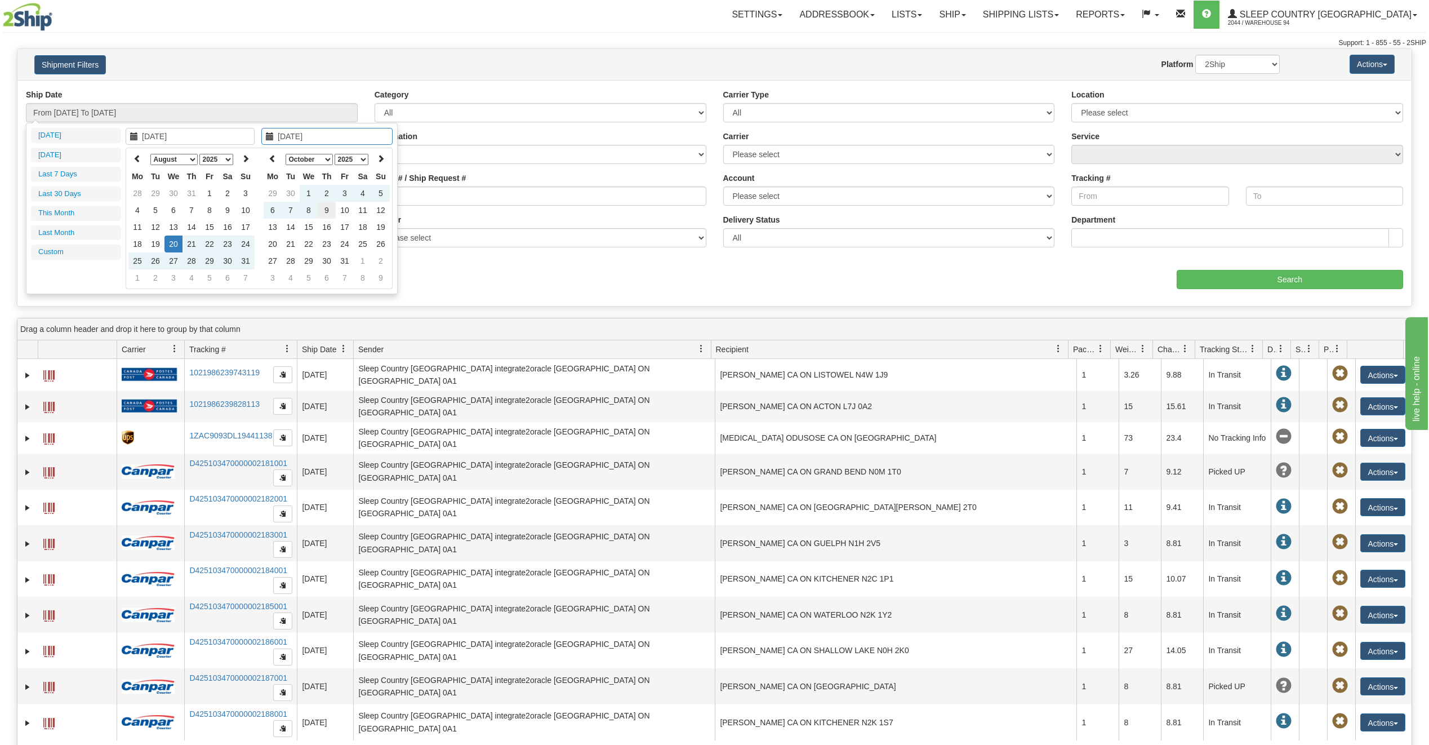
click at [326, 213] on td "9" at bounding box center [327, 210] width 18 height 17
type input "From [DATE] To [DATE]"
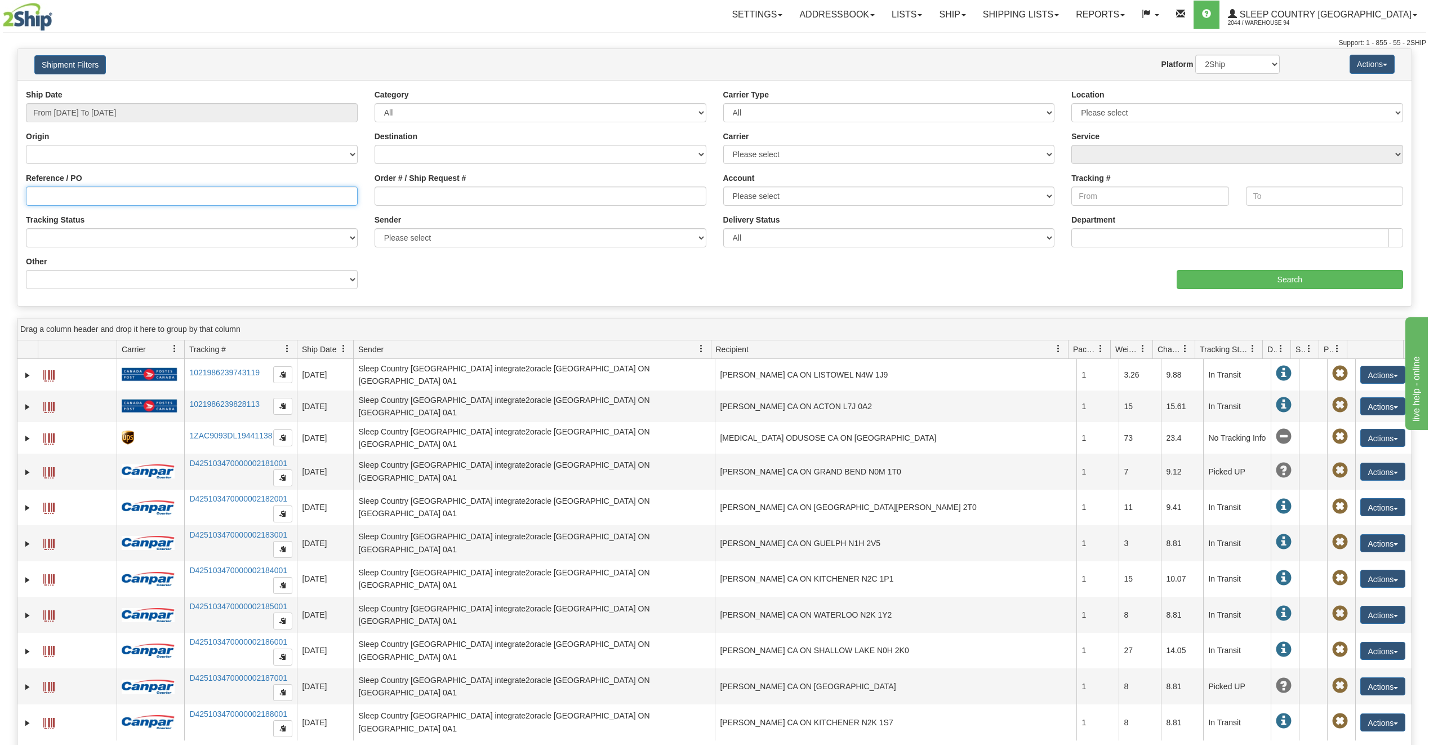
click at [92, 197] on input "Reference / PO" at bounding box center [192, 195] width 332 height 19
paste input "0522011000753"
type input "0522011000753"
drag, startPoint x: 101, startPoint y: 201, endPoint x: -16, endPoint y: 203, distance: 117.2
click at [0, 203] on html "Upgrade Account Cancel Toggle navigation Settings New Senders" at bounding box center [714, 372] width 1429 height 745
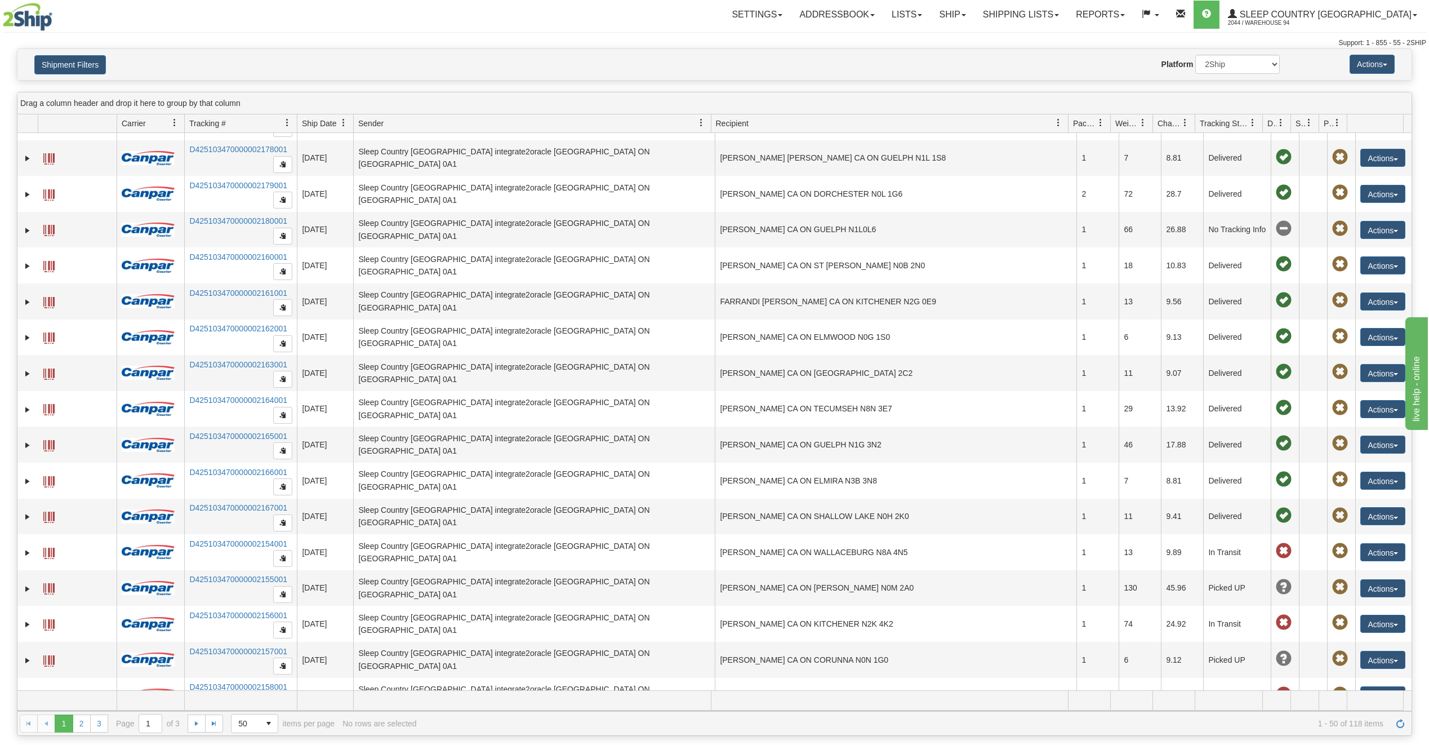
scroll to position [789, 0]
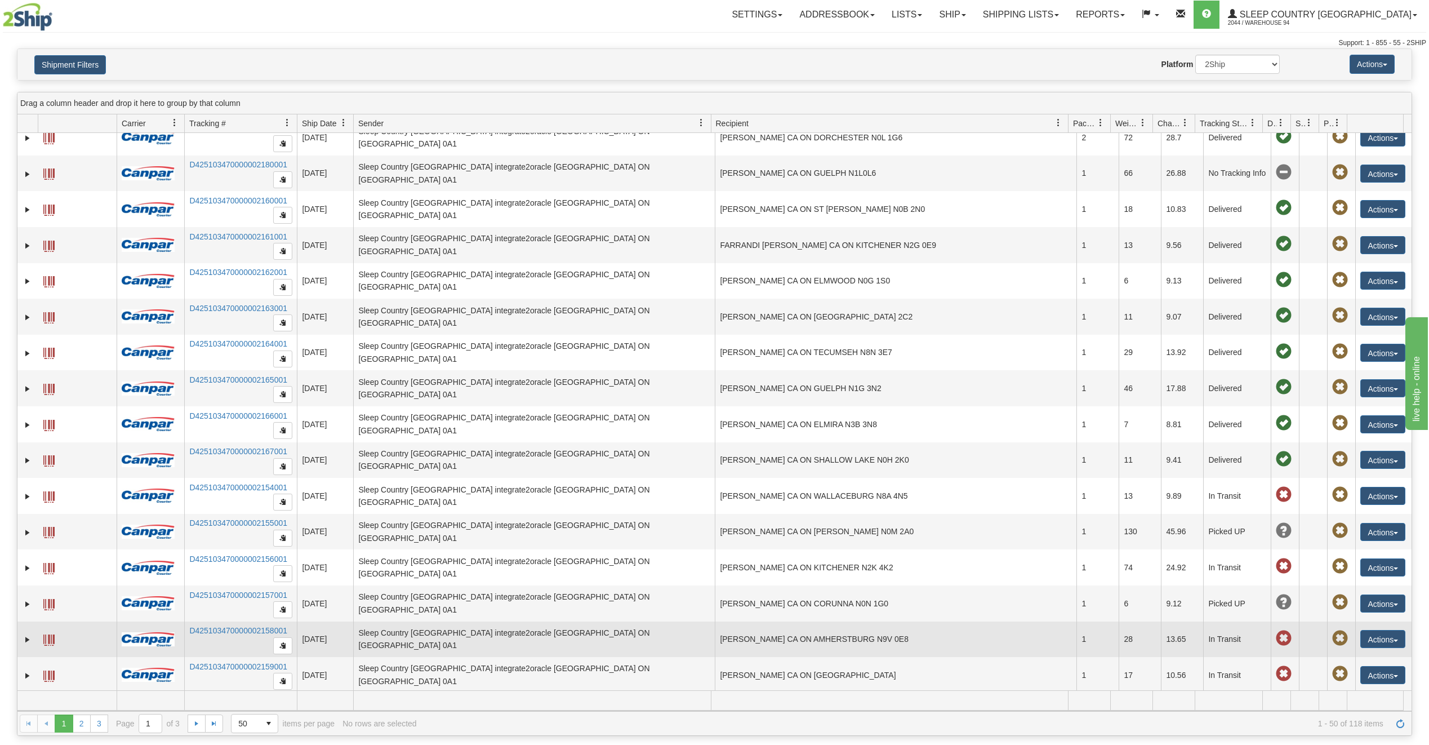
click at [217, 626] on td "D425103470000002158001" at bounding box center [240, 639] width 113 height 36
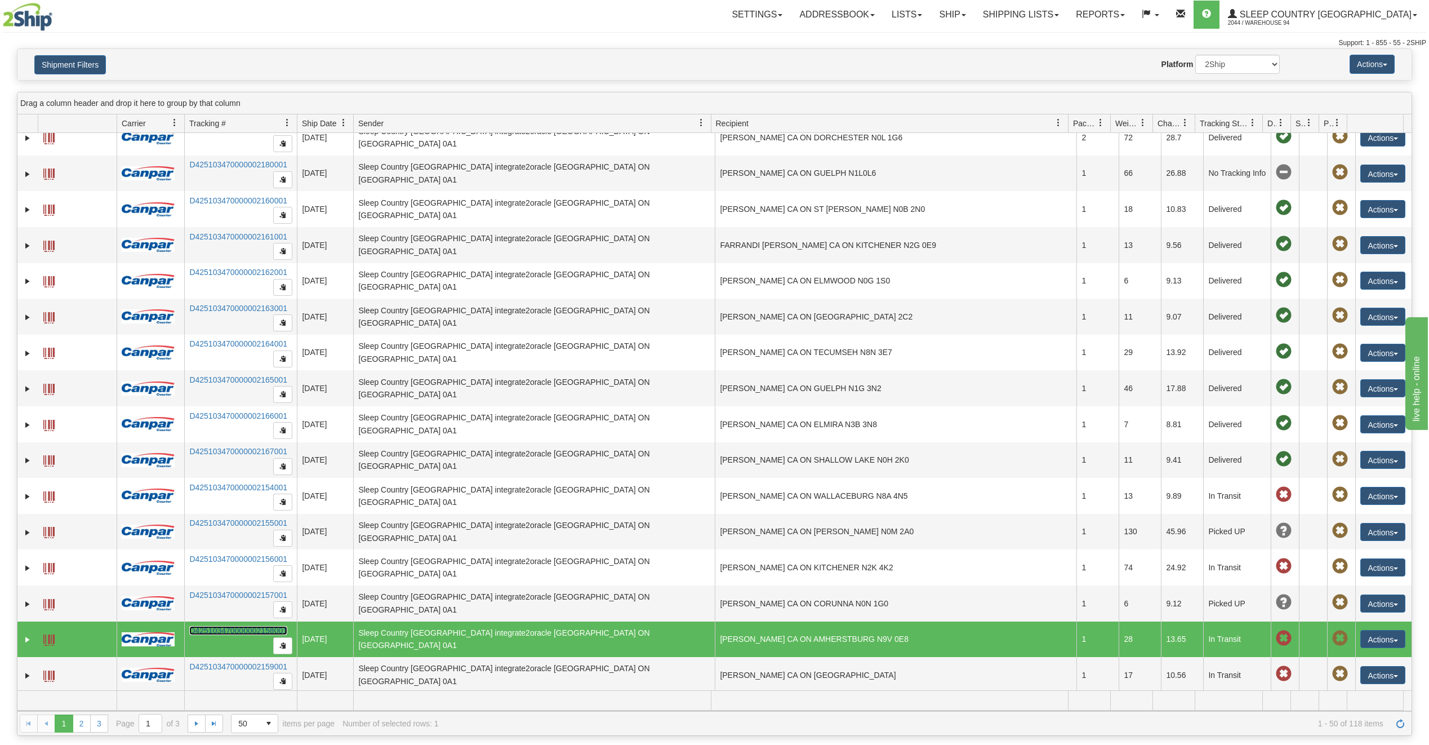
click at [260, 626] on link "D425103470000002158001" at bounding box center [238, 630] width 98 height 9
